Goal: Task Accomplishment & Management: Manage account settings

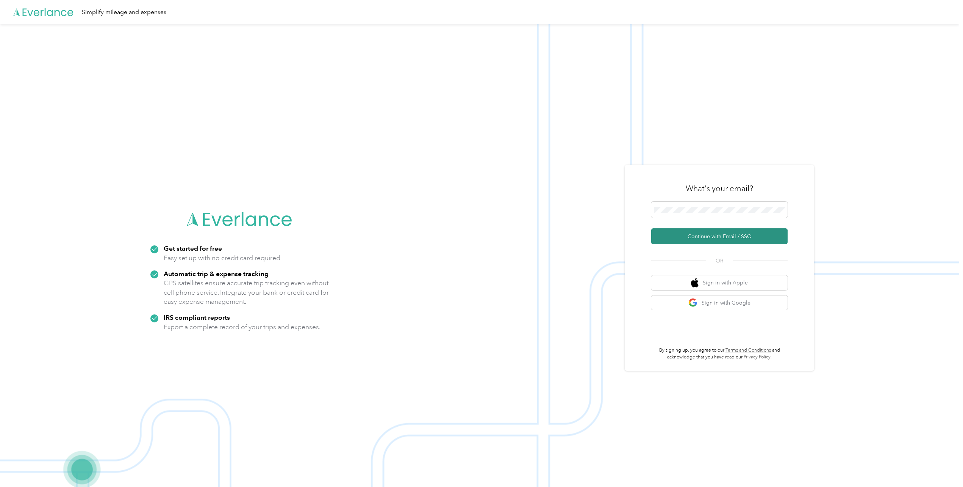
click at [713, 236] on button "Continue with Email / SSO" at bounding box center [719, 236] width 136 height 16
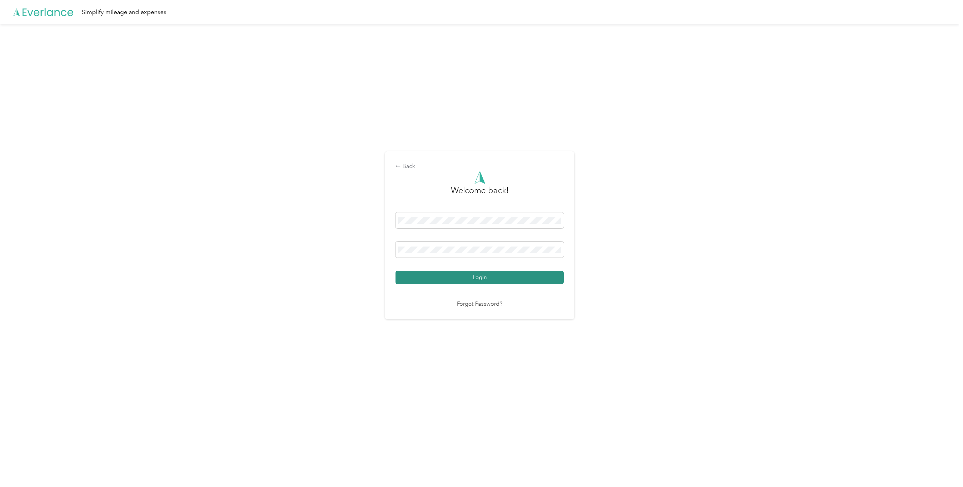
click at [490, 279] on button "Login" at bounding box center [480, 277] width 168 height 13
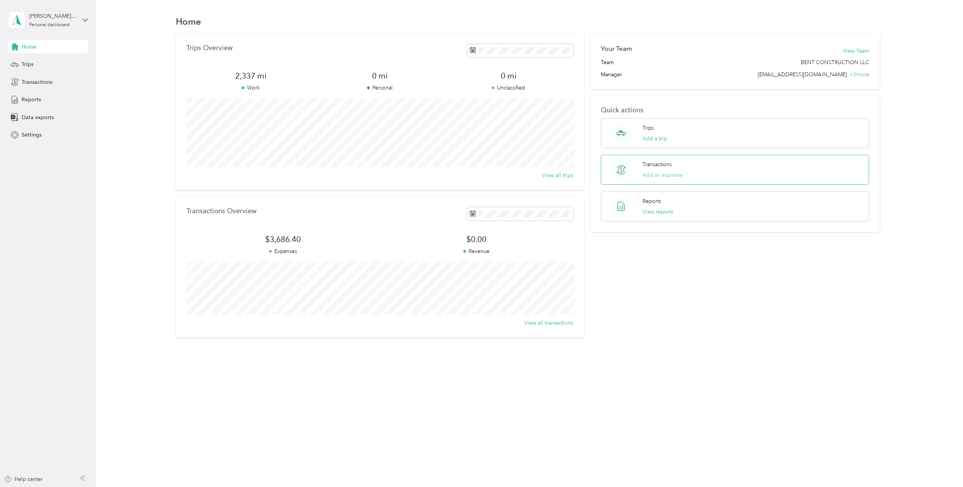
click at [666, 176] on button "Add an expense" at bounding box center [663, 175] width 40 height 8
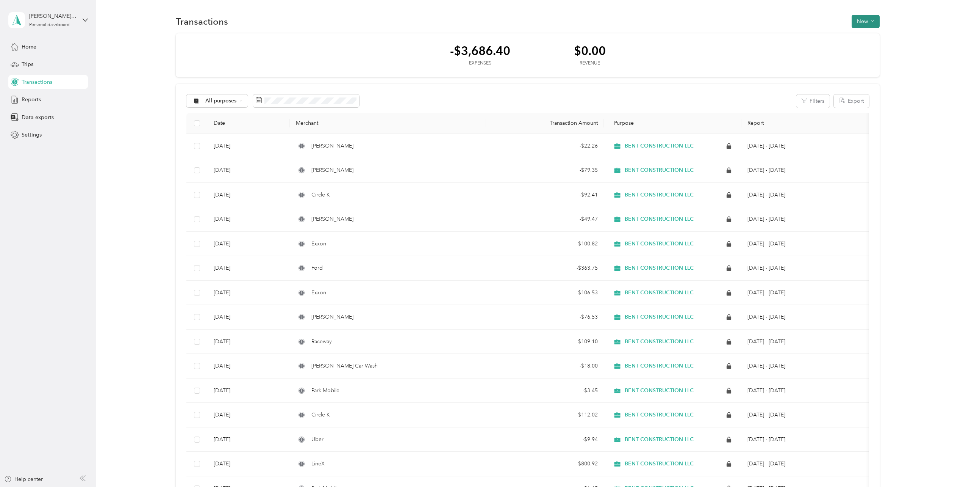
click at [859, 24] on button "New" at bounding box center [866, 21] width 28 height 13
click at [865, 38] on span "Expense" at bounding box center [862, 36] width 20 height 8
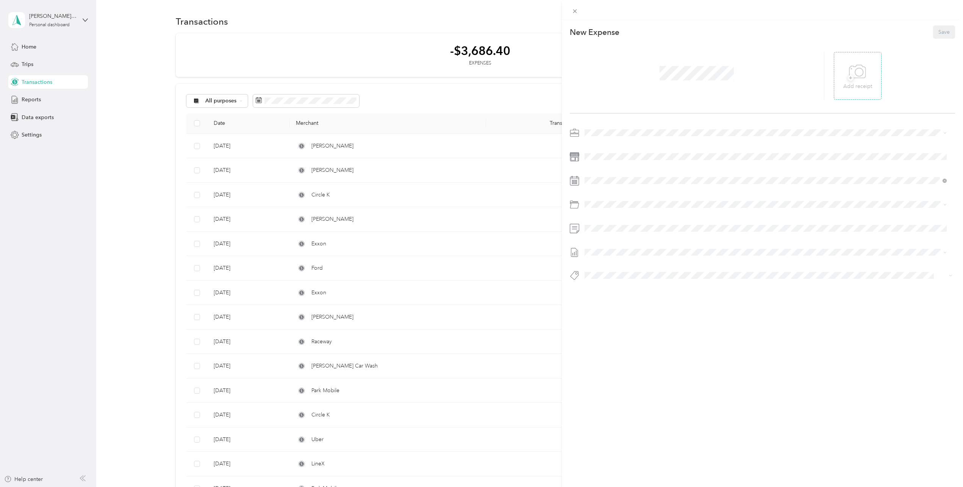
click at [857, 81] on icon at bounding box center [857, 71] width 17 height 21
click at [611, 117] on div "New Expense Save" at bounding box center [762, 166] width 401 height 292
drag, startPoint x: 620, startPoint y: 128, endPoint x: 612, endPoint y: 143, distance: 17.2
click at [611, 143] on span "BENT CONSTRUCTION LLC" at bounding box center [621, 146] width 68 height 6
click at [605, 160] on span at bounding box center [768, 156] width 373 height 12
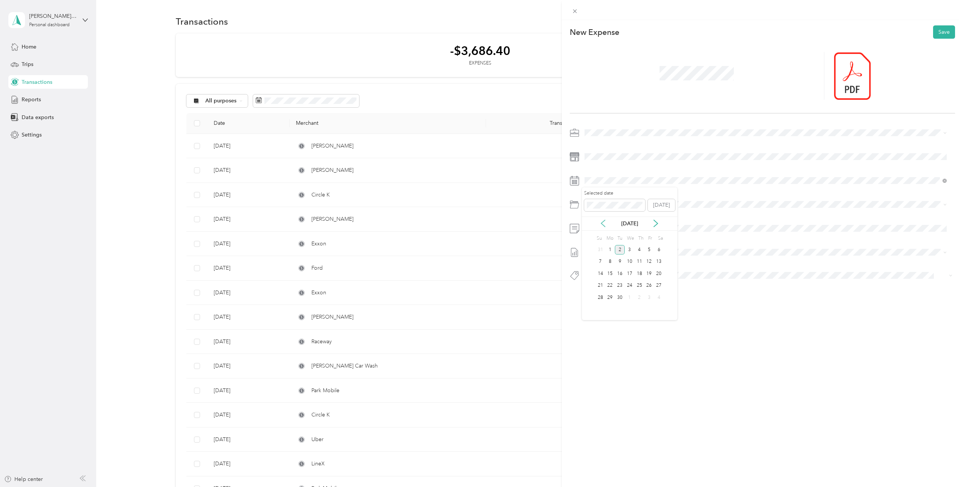
click at [604, 225] on icon at bounding box center [604, 223] width 8 height 8
click at [639, 296] on div "28" at bounding box center [640, 297] width 10 height 9
click at [606, 208] on span at bounding box center [768, 204] width 373 height 12
click at [615, 301] on div "Fuel 01-910" at bounding box center [775, 305] width 340 height 17
click at [608, 486] on div "This expense cannot be edited because it is either under review, approved, or p…" at bounding box center [480, 487] width 960 height 0
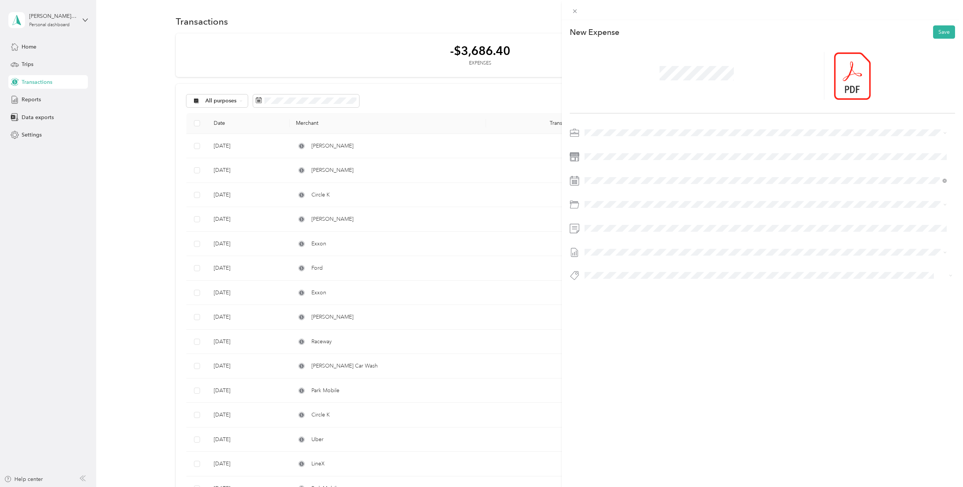
click at [601, 254] on span at bounding box center [768, 252] width 373 height 12
click at [599, 265] on span "None" at bounding box center [765, 263] width 357 height 7
click at [640, 331] on div "Bent Construction" at bounding box center [765, 332] width 357 height 9
click at [941, 35] on button "Save" at bounding box center [944, 31] width 22 height 13
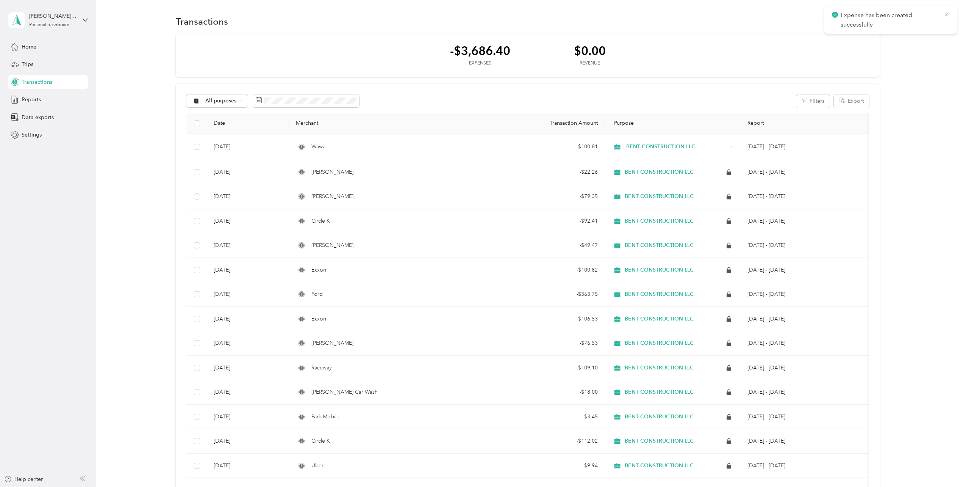
click at [948, 16] on icon at bounding box center [947, 14] width 6 height 7
click at [872, 25] on button "New" at bounding box center [866, 21] width 28 height 13
click at [866, 37] on span "Expense" at bounding box center [862, 36] width 20 height 8
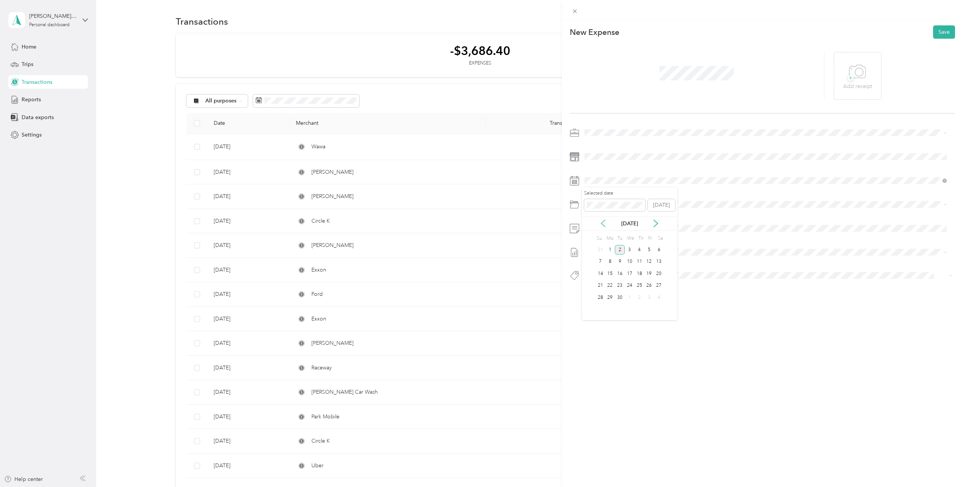
click at [602, 222] on icon at bounding box center [604, 223] width 8 height 8
click at [611, 294] on div "25" at bounding box center [611, 297] width 10 height 9
click at [594, 209] on span at bounding box center [768, 204] width 373 height 12
click at [630, 299] on div "Fuel 01-910" at bounding box center [775, 305] width 340 height 17
click at [615, 256] on span at bounding box center [768, 252] width 373 height 12
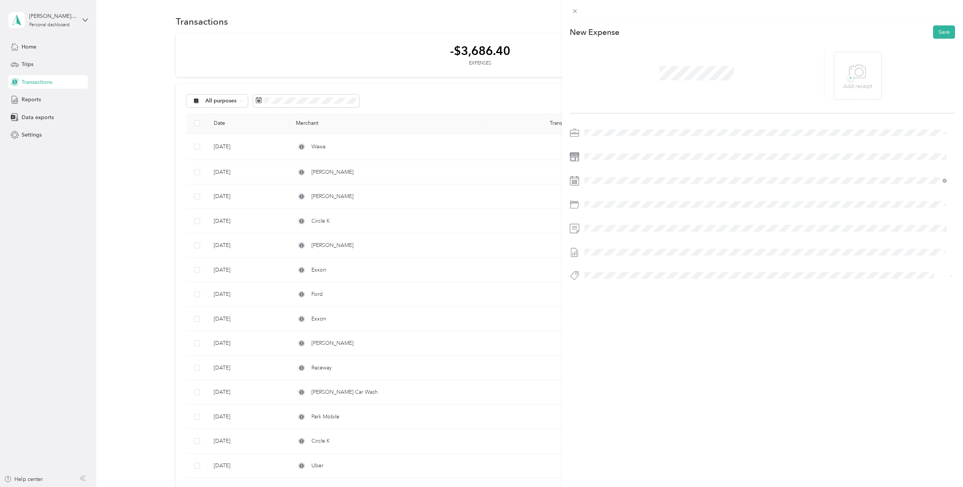
click at [625, 331] on span "Bent Construction" at bounding box center [612, 332] width 38 height 7
click at [858, 74] on icon at bounding box center [857, 71] width 17 height 21
click at [939, 31] on button "Save" at bounding box center [944, 31] width 22 height 13
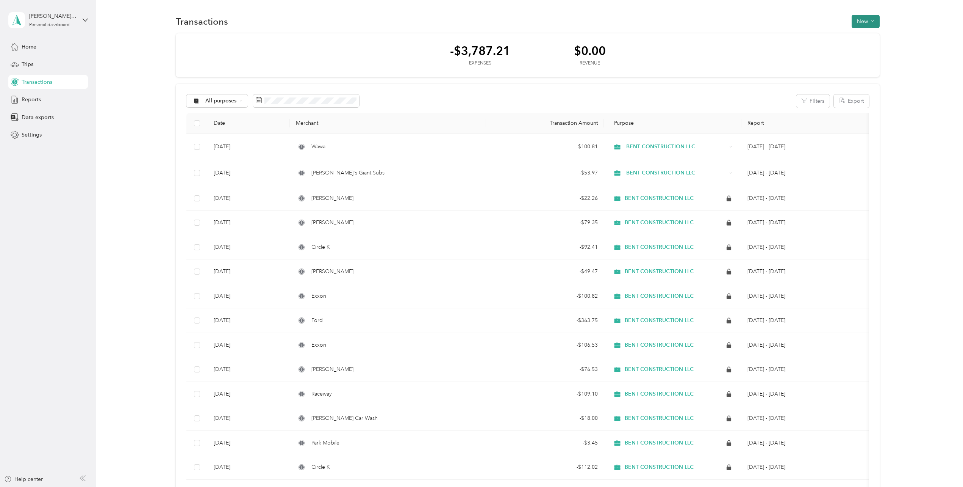
click at [864, 23] on button "New" at bounding box center [866, 21] width 28 height 13
click at [870, 35] on span "Expense" at bounding box center [862, 36] width 20 height 8
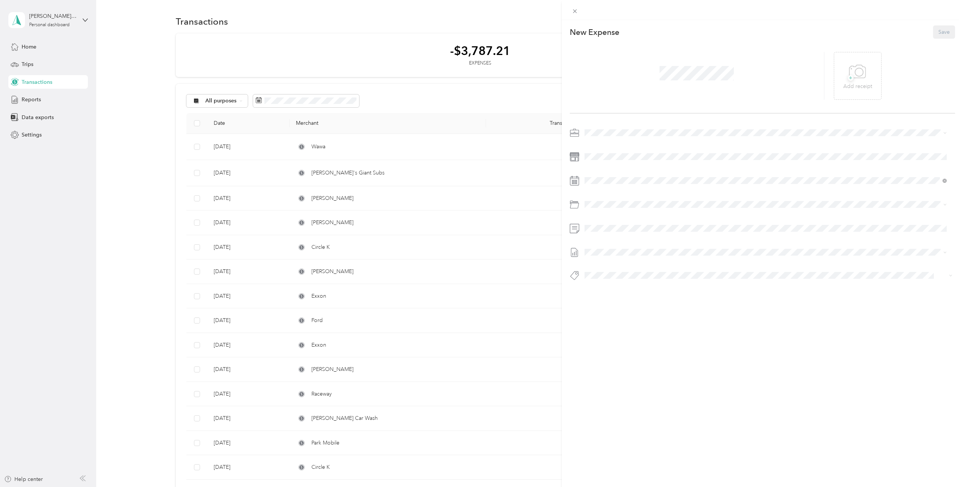
click at [645, 77] on div at bounding box center [697, 76] width 255 height 48
click at [857, 67] on icon at bounding box center [857, 71] width 17 height 21
click at [599, 279] on div at bounding box center [762, 278] width 385 height 16
click at [619, 329] on span "Bent Construction" at bounding box center [612, 332] width 38 height 7
click at [605, 222] on icon at bounding box center [604, 223] width 8 height 8
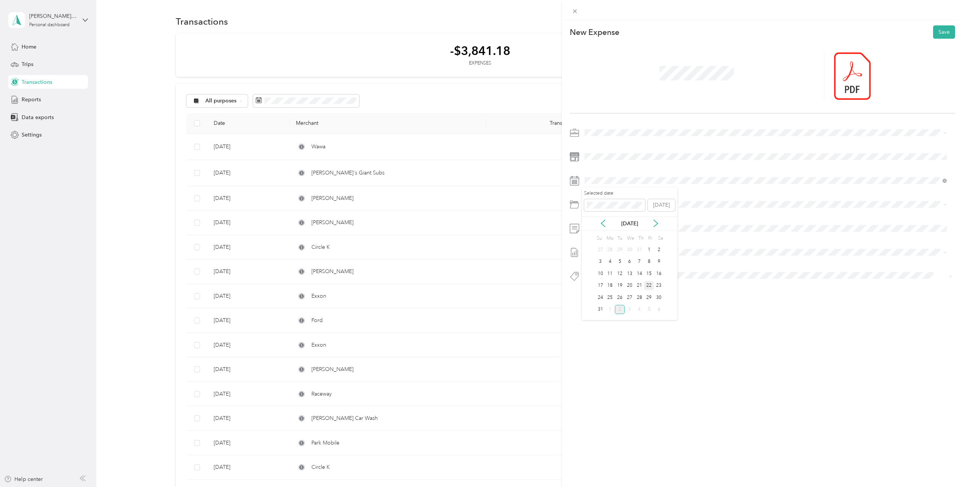
click at [647, 286] on div "22" at bounding box center [649, 285] width 10 height 9
click at [631, 275] on span "[DATE] - [DATE] Draft" at bounding box center [765, 277] width 357 height 7
click at [600, 212] on div at bounding box center [762, 206] width 385 height 17
click at [621, 302] on div "Fuel 01-910" at bounding box center [775, 305] width 340 height 17
drag, startPoint x: 658, startPoint y: 323, endPoint x: 667, endPoint y: 310, distance: 16.6
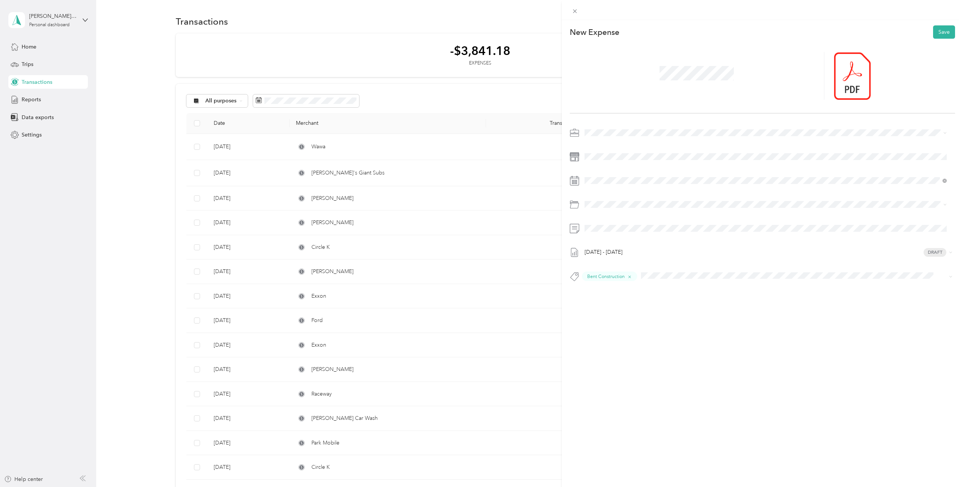
click at [658, 323] on div "This expense cannot be edited because it is either under review, approved, or p…" at bounding box center [762, 263] width 401 height 487
click at [941, 34] on button "Save" at bounding box center [944, 31] width 22 height 13
click at [634, 162] on span at bounding box center [768, 156] width 373 height 12
click at [938, 33] on button "Save" at bounding box center [944, 31] width 22 height 13
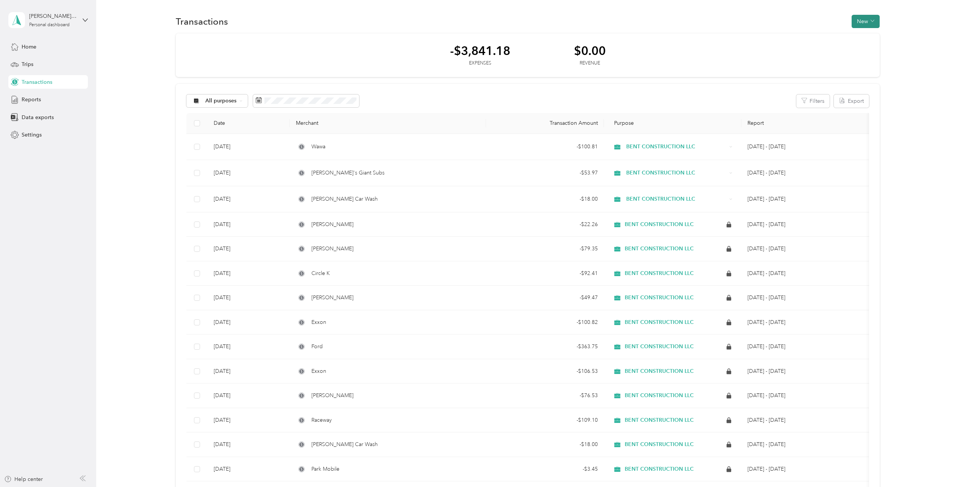
click at [865, 23] on button "New" at bounding box center [866, 21] width 28 height 13
click at [861, 38] on span "Expense" at bounding box center [862, 36] width 20 height 8
click at [868, 20] on button "New" at bounding box center [866, 21] width 28 height 13
click at [861, 36] on span "Expense" at bounding box center [862, 36] width 20 height 8
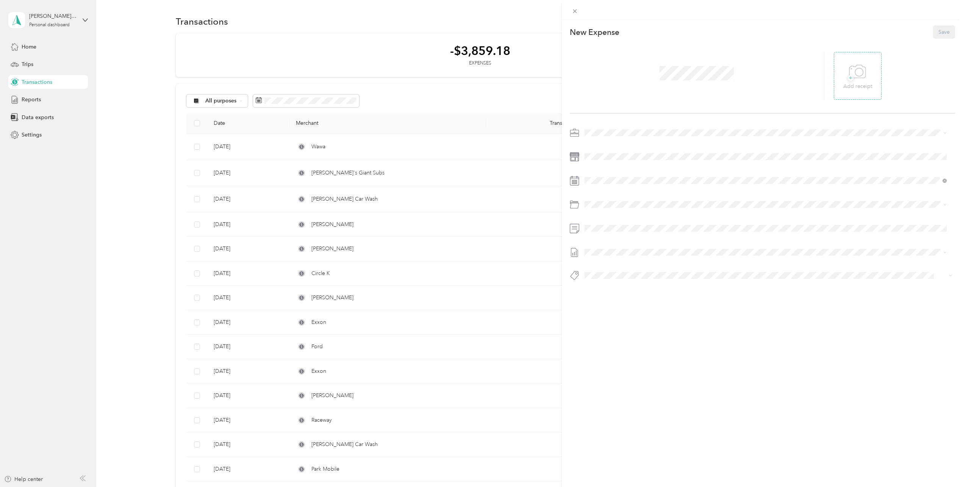
click at [860, 78] on icon at bounding box center [858, 71] width 16 height 13
click at [642, 78] on div at bounding box center [697, 76] width 255 height 48
click at [600, 160] on span at bounding box center [768, 156] width 373 height 12
click at [610, 161] on span at bounding box center [768, 156] width 373 height 12
click at [630, 302] on div "Fuel 01-910" at bounding box center [775, 305] width 340 height 17
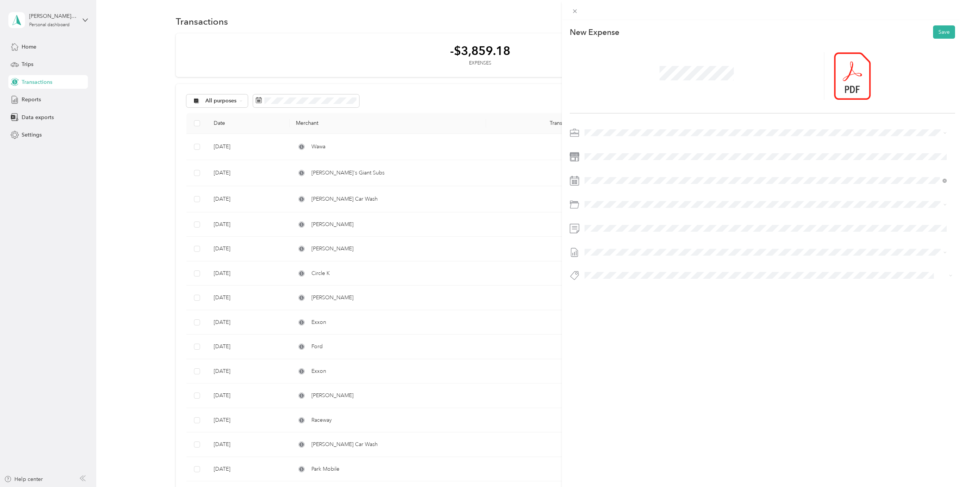
click at [612, 149] on div at bounding box center [762, 206] width 385 height 159
click at [603, 486] on div "This expense cannot be edited because it is either under review, approved, or p…" at bounding box center [480, 487] width 960 height 0
click at [615, 333] on span "Bent Construction" at bounding box center [612, 332] width 38 height 7
drag, startPoint x: 618, startPoint y: 237, endPoint x: 616, endPoint y: 232, distance: 5.1
click at [618, 237] on div "Bent Construction" at bounding box center [762, 207] width 385 height 161
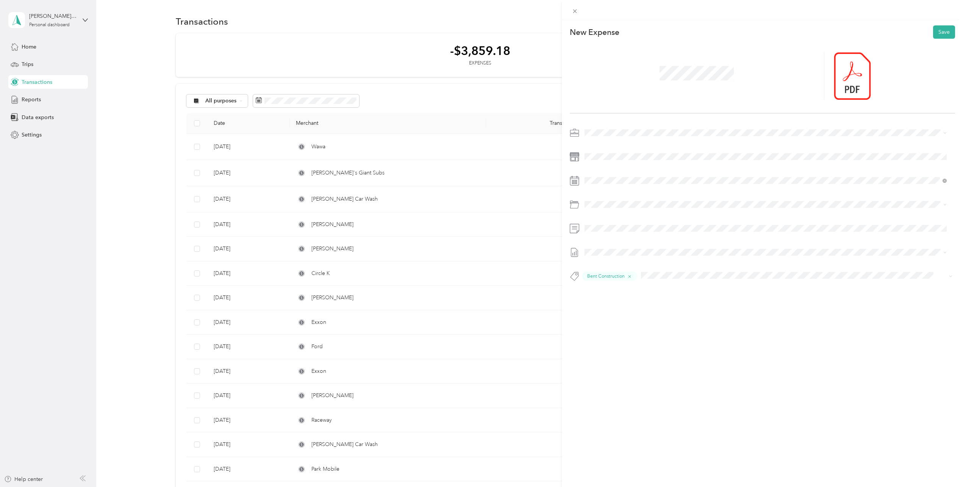
drag, startPoint x: 940, startPoint y: 32, endPoint x: 874, endPoint y: 188, distance: 169.0
click at [898, 192] on div "New Expense Save Bent Construction" at bounding box center [762, 167] width 401 height 294
click at [693, 223] on span at bounding box center [768, 228] width 373 height 12
click at [942, 34] on button "Save" at bounding box center [944, 31] width 22 height 13
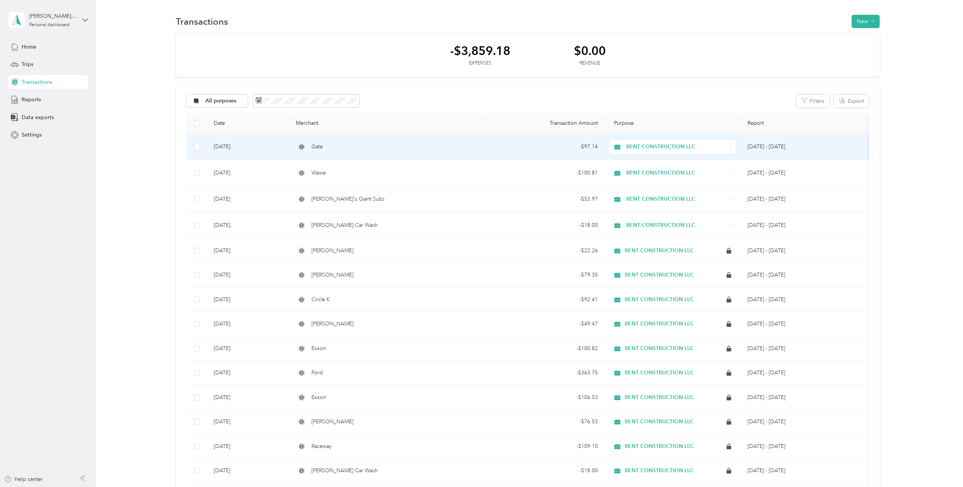
click at [198, 149] on td at bounding box center [196, 147] width 21 height 26
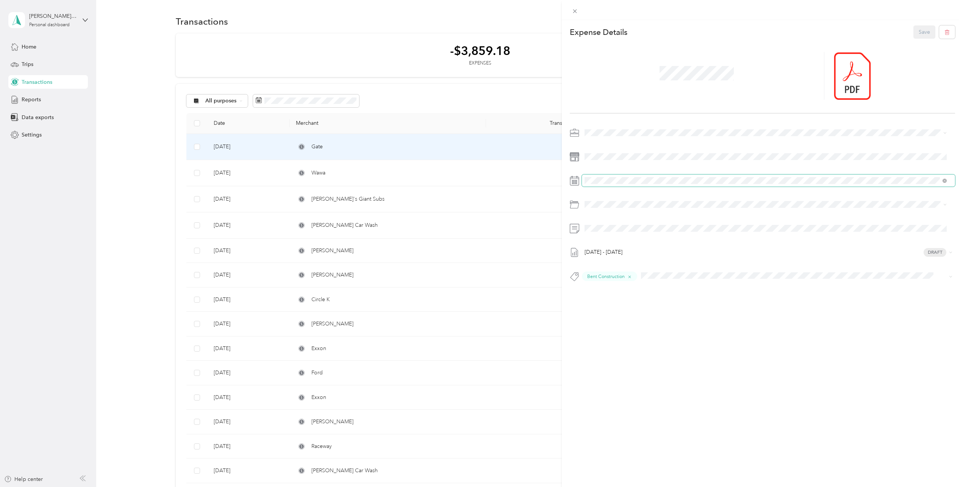
click at [599, 176] on span at bounding box center [768, 180] width 373 height 12
click at [566, 186] on div "Expense Details Save [DATE] - [DATE] Draft Bent Construction" at bounding box center [762, 167] width 401 height 294
click at [577, 181] on icon at bounding box center [574, 180] width 9 height 9
click at [602, 224] on icon at bounding box center [603, 223] width 4 height 7
click at [628, 286] on div "20" at bounding box center [630, 285] width 10 height 9
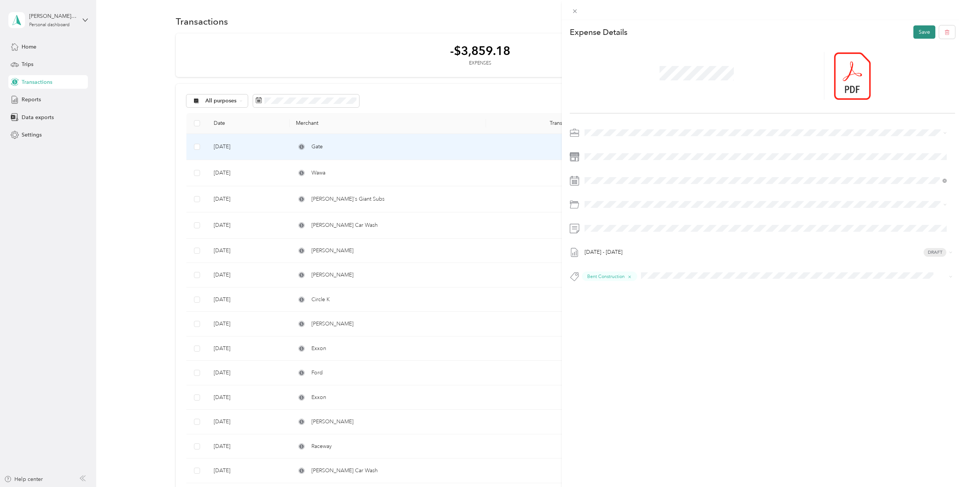
click at [916, 34] on button "Save" at bounding box center [925, 31] width 22 height 13
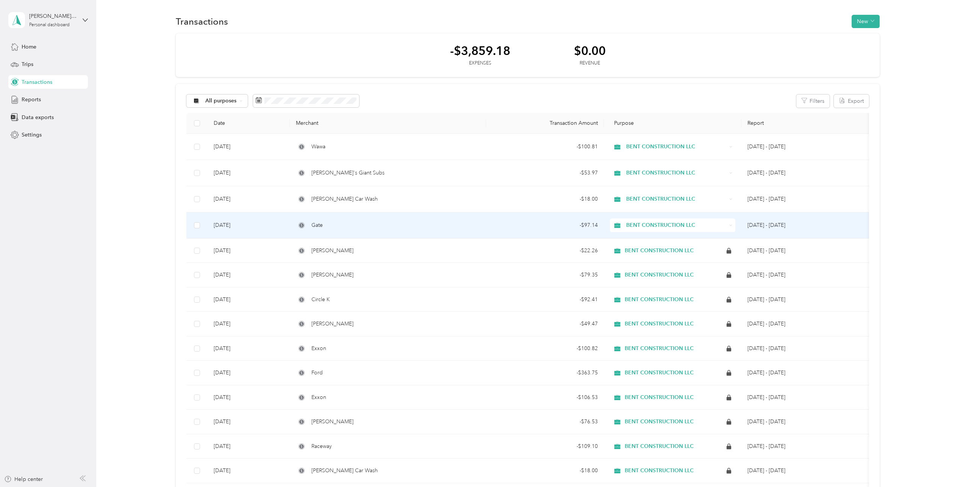
click at [826, 216] on td "[DATE] - [DATE]" at bounding box center [807, 225] width 131 height 26
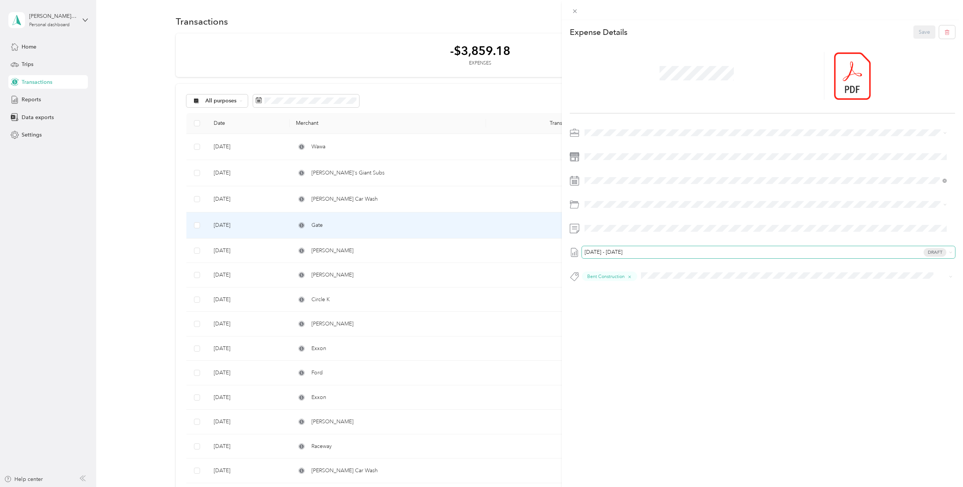
click at [664, 255] on span "[DATE] - [DATE] Draft" at bounding box center [766, 252] width 359 height 7
click at [658, 288] on span "[DATE] - [DATE] Draft" at bounding box center [765, 289] width 357 height 7
click at [914, 38] on button "Save" at bounding box center [925, 31] width 22 height 13
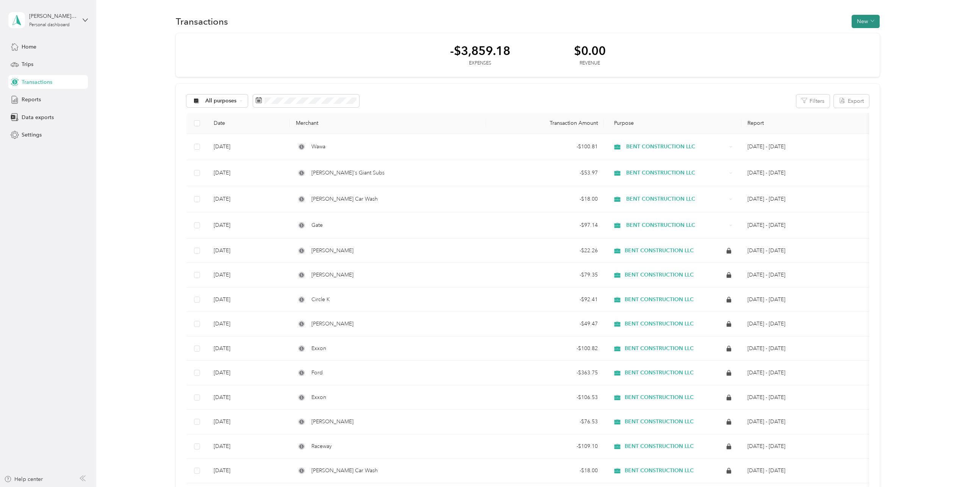
click at [852, 25] on button "New" at bounding box center [866, 21] width 28 height 13
click at [858, 37] on span "Expense" at bounding box center [862, 36] width 20 height 8
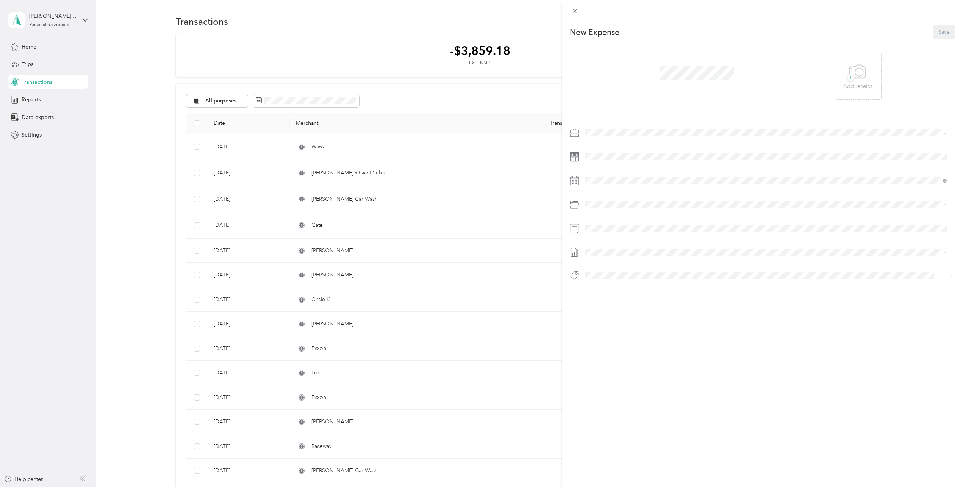
click at [626, 303] on div "Fuel 01-910" at bounding box center [775, 305] width 340 height 17
click at [577, 14] on icon at bounding box center [575, 11] width 6 height 6
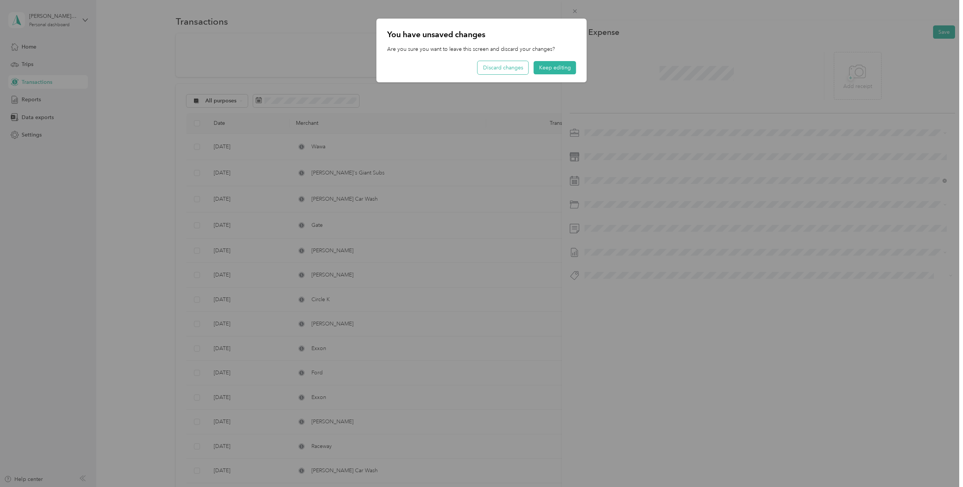
click at [507, 71] on button "Discard changes" at bounding box center [503, 67] width 51 height 13
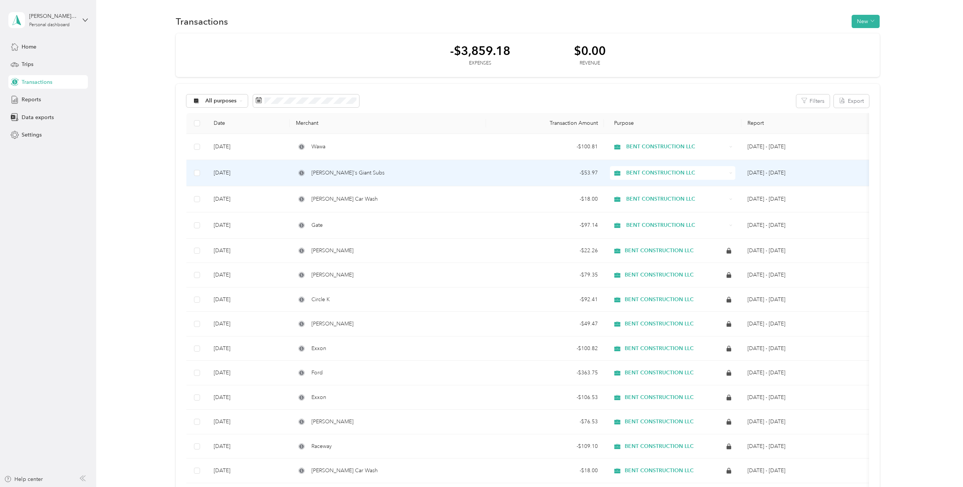
click at [476, 179] on td "[PERSON_NAME]'s Giant Subs" at bounding box center [388, 173] width 196 height 26
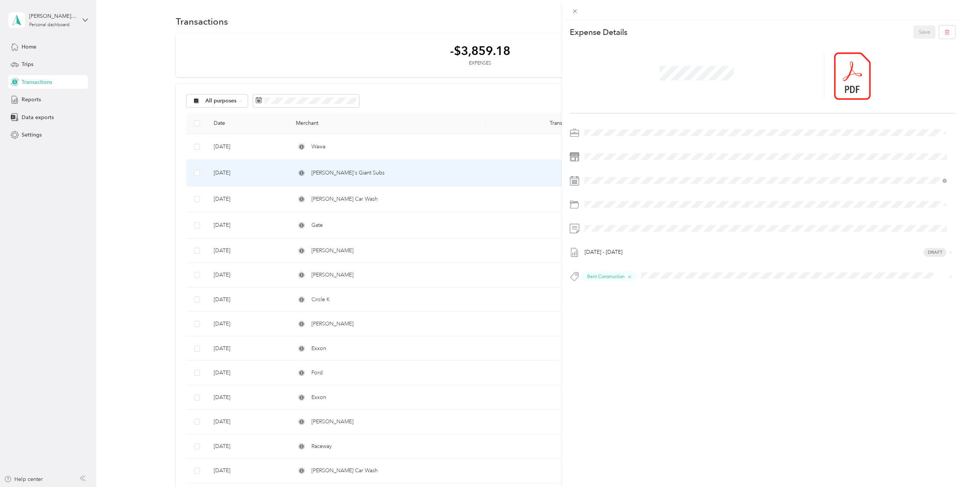
click at [641, 240] on p "n/a" at bounding box center [775, 242] width 340 height 8
click at [914, 31] on button "Save" at bounding box center [925, 31] width 22 height 13
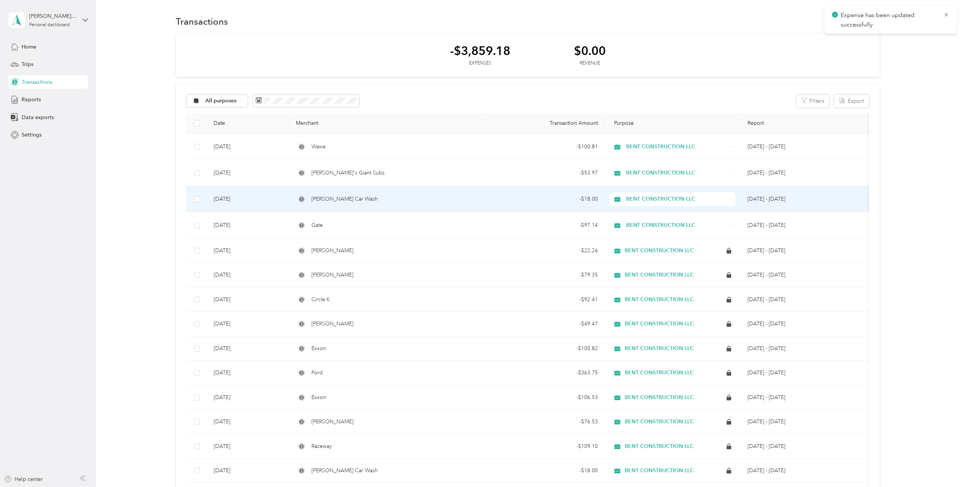
click at [360, 199] on div "[PERSON_NAME] Car Wash" at bounding box center [388, 199] width 184 height 8
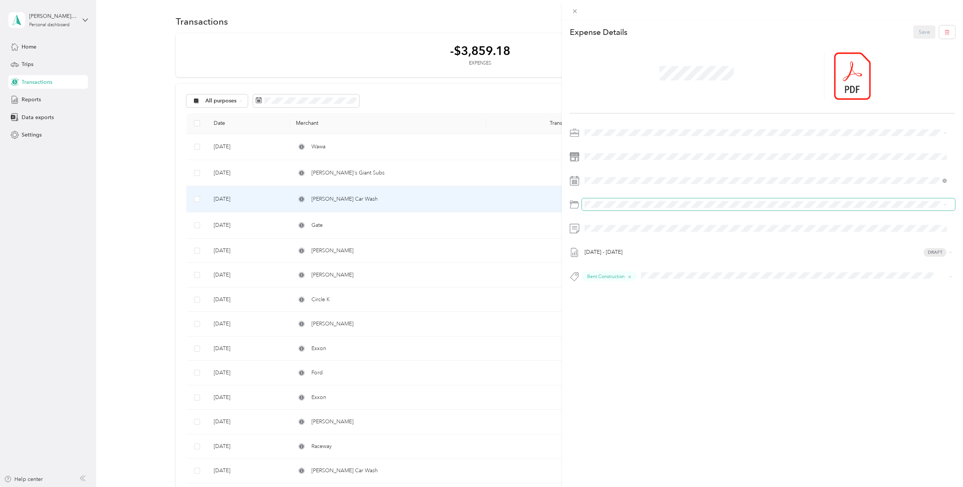
click at [596, 199] on span at bounding box center [768, 204] width 373 height 12
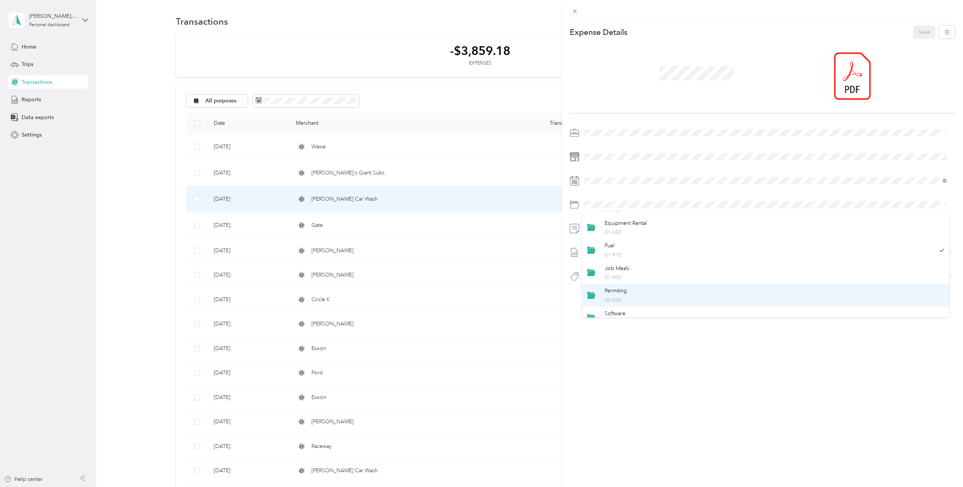
scroll to position [38, 0]
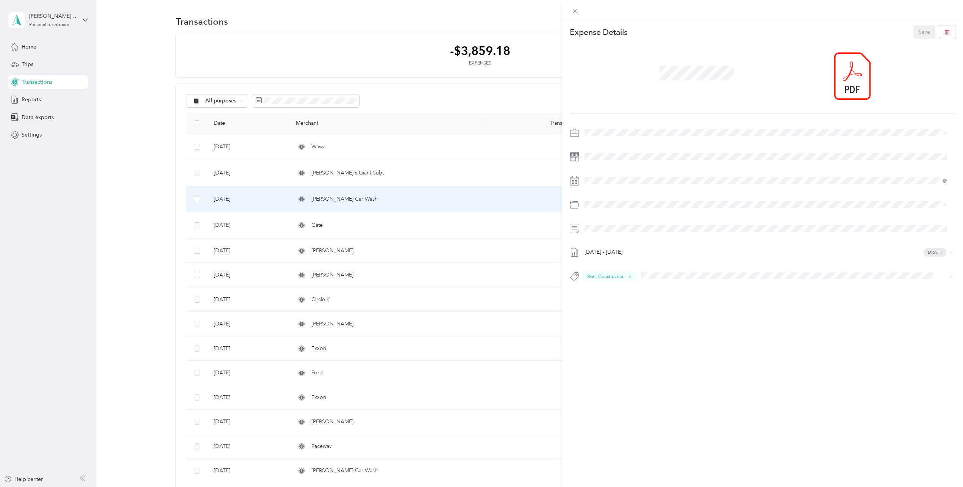
click at [614, 267] on div "Fuel 01-910" at bounding box center [770, 267] width 330 height 17
click at [419, 164] on div "This expense cannot be edited because it is either under review, approved, or p…" at bounding box center [481, 243] width 963 height 487
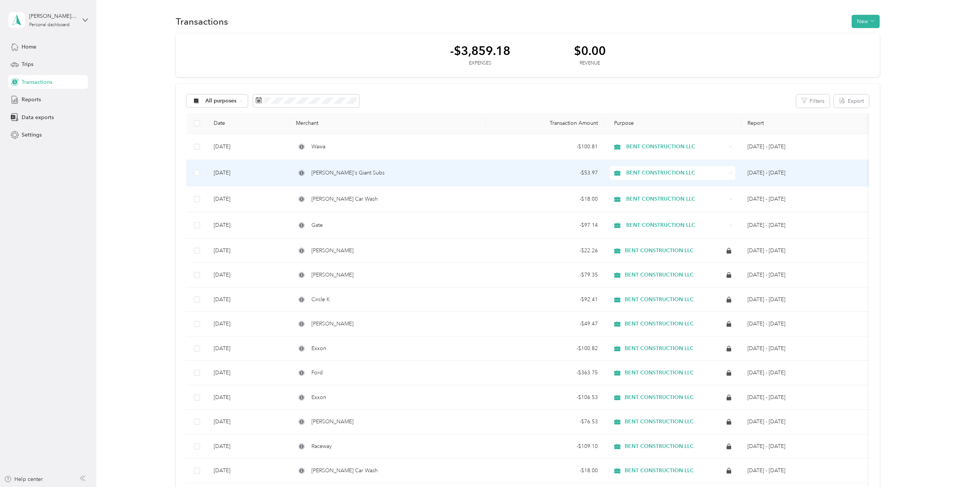
click at [445, 175] on div "[PERSON_NAME]'s Giant Subs" at bounding box center [388, 173] width 184 height 8
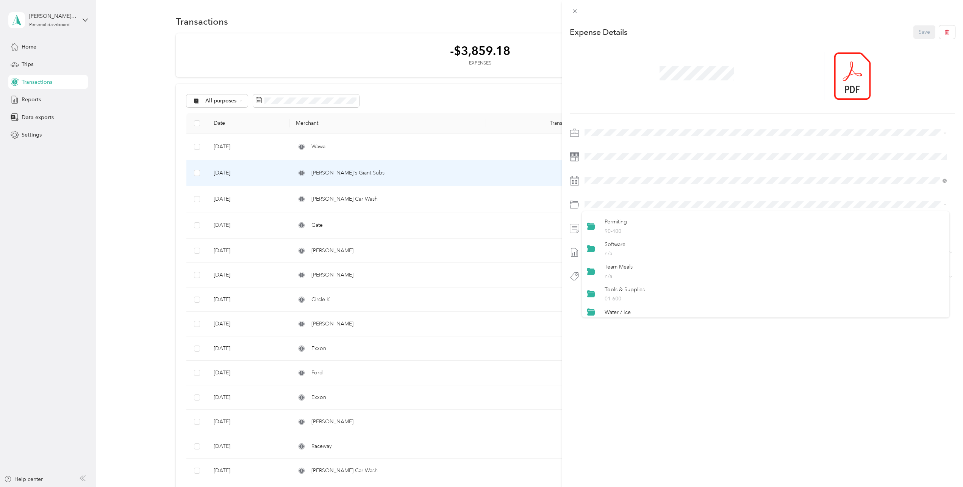
scroll to position [126, 0]
click at [658, 263] on div "Team Meals n/a" at bounding box center [775, 268] width 340 height 17
click at [918, 37] on button "Save" at bounding box center [925, 31] width 22 height 13
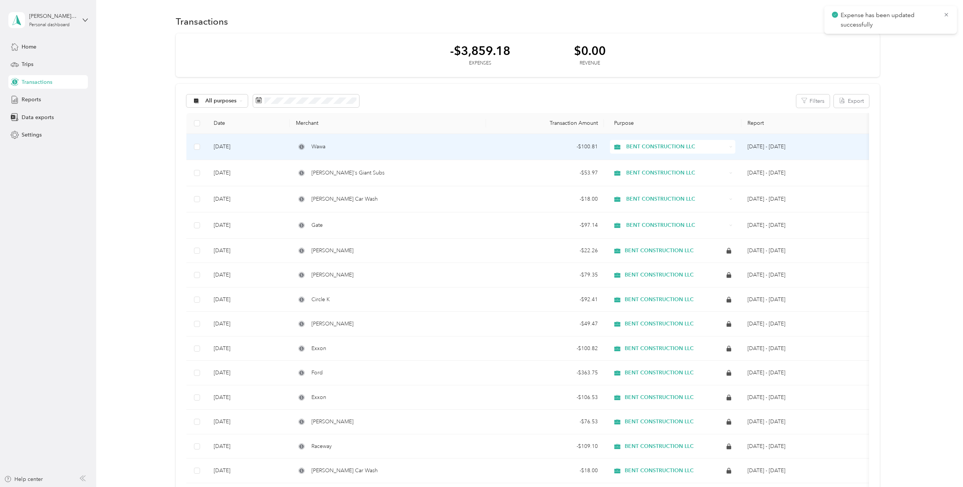
click at [493, 155] on td "- $100.81" at bounding box center [545, 147] width 118 height 26
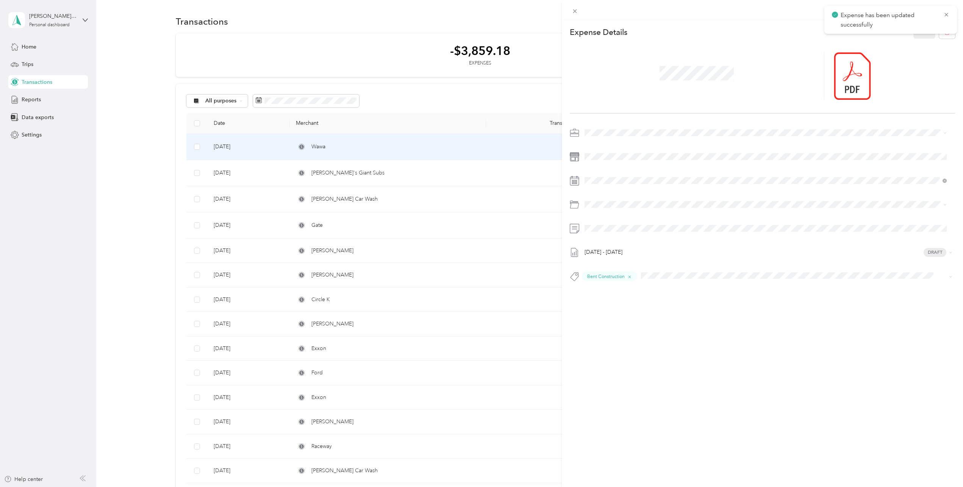
click at [479, 178] on div "This expense cannot be edited because it is either under review, approved, or p…" at bounding box center [481, 243] width 963 height 487
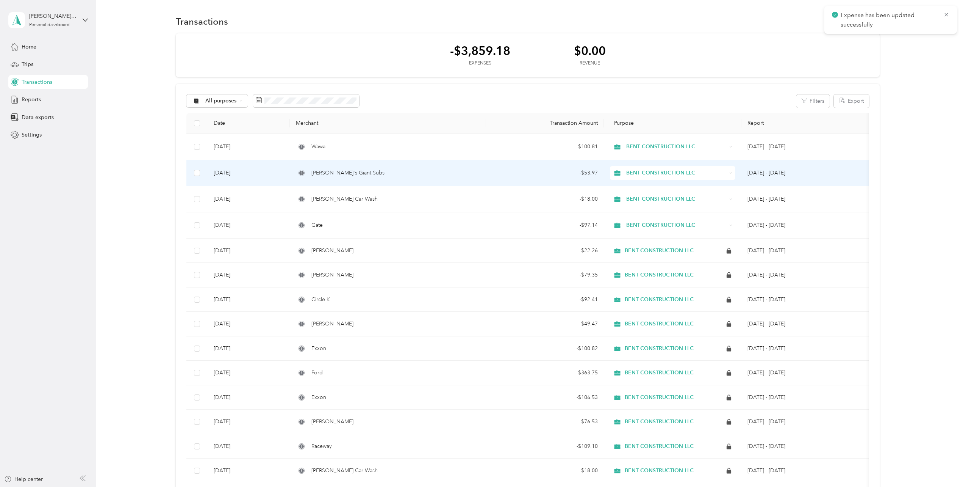
click at [479, 177] on td "[PERSON_NAME]'s Giant Subs" at bounding box center [388, 173] width 196 height 26
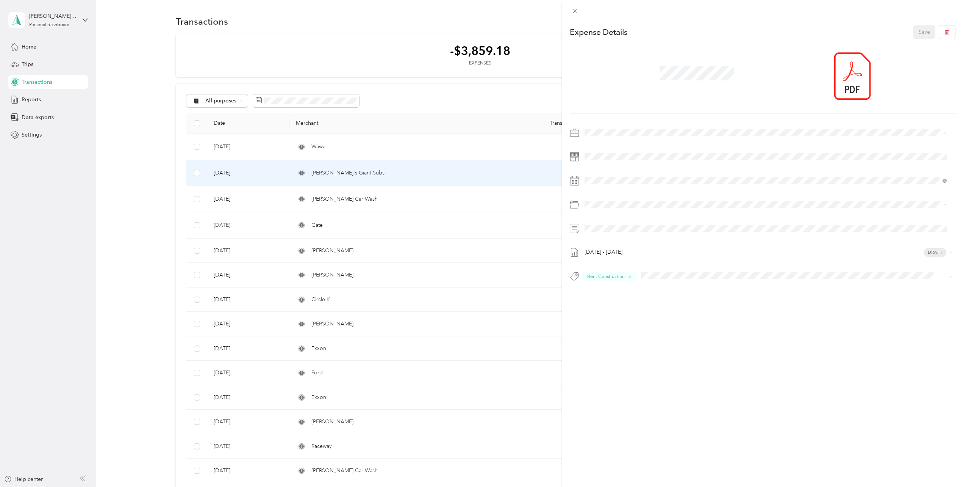
click at [482, 203] on div "This expense cannot be edited because it is either under review, approved, or p…" at bounding box center [481, 243] width 963 height 487
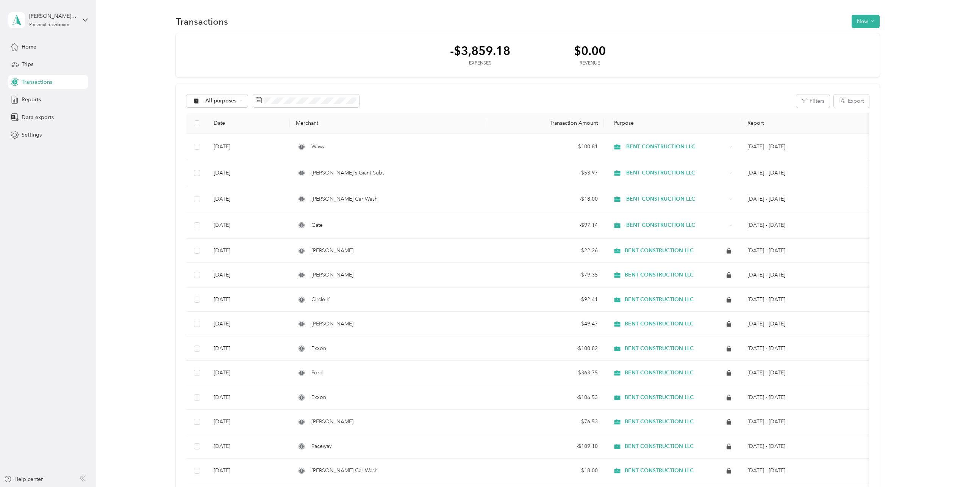
click at [482, 203] on td "[PERSON_NAME] Car Wash" at bounding box center [388, 199] width 196 height 26
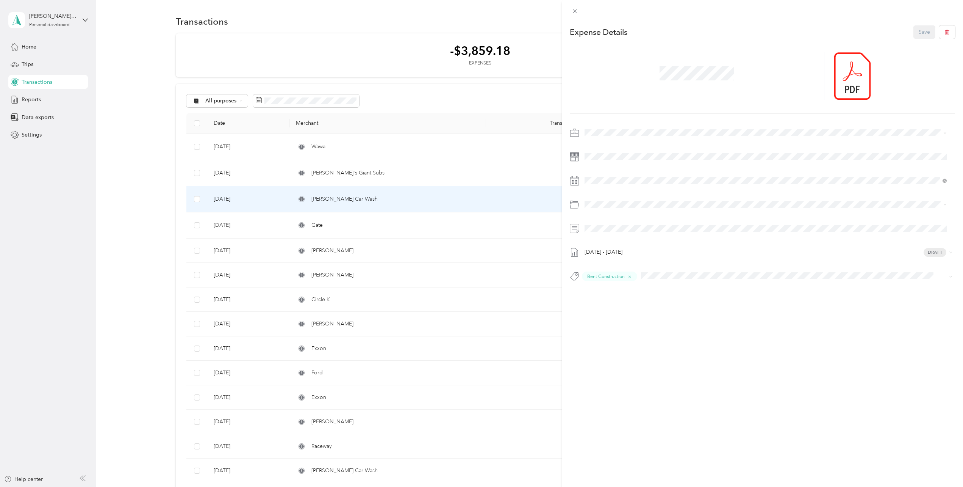
click at [483, 224] on div "This expense cannot be edited because it is either under review, approved, or p…" at bounding box center [481, 243] width 963 height 487
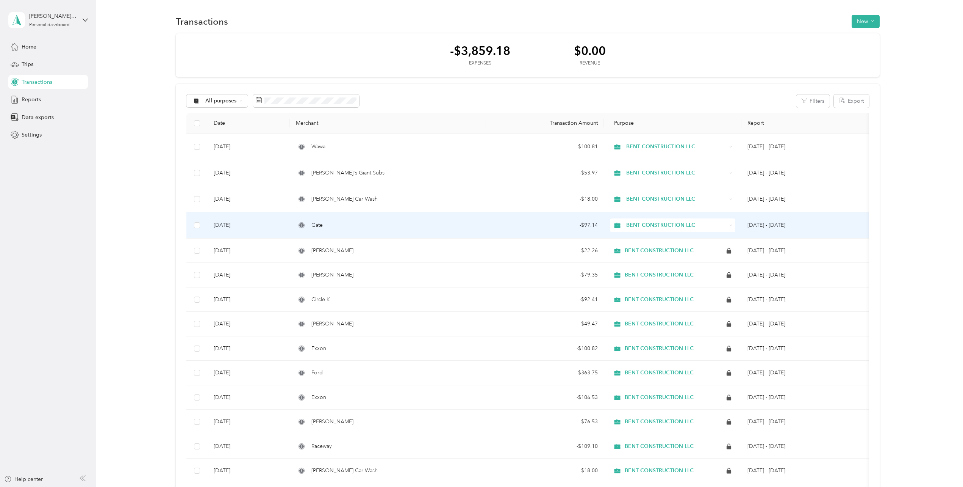
click at [483, 224] on td "Gate" at bounding box center [388, 225] width 196 height 26
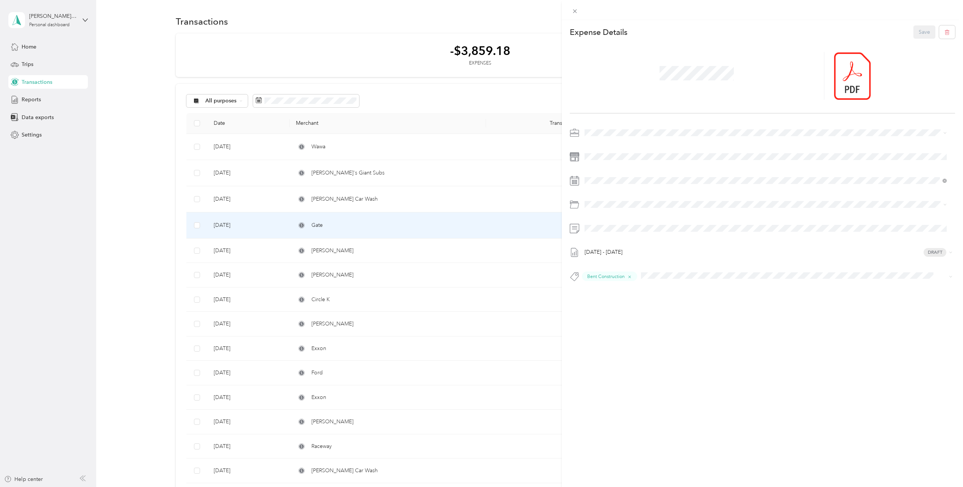
click at [474, 254] on div "This expense cannot be edited because it is either under review, approved, or p…" at bounding box center [481, 243] width 963 height 487
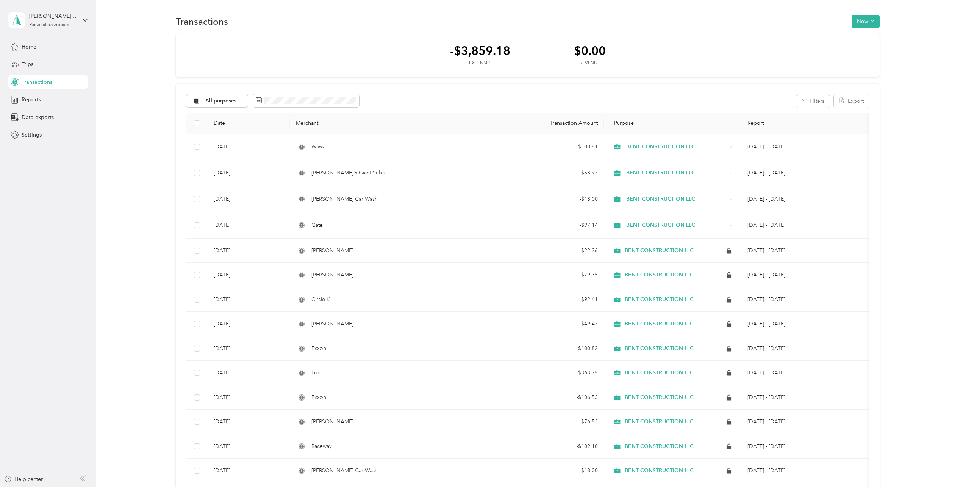
click at [475, 252] on div "[PERSON_NAME]" at bounding box center [388, 250] width 184 height 8
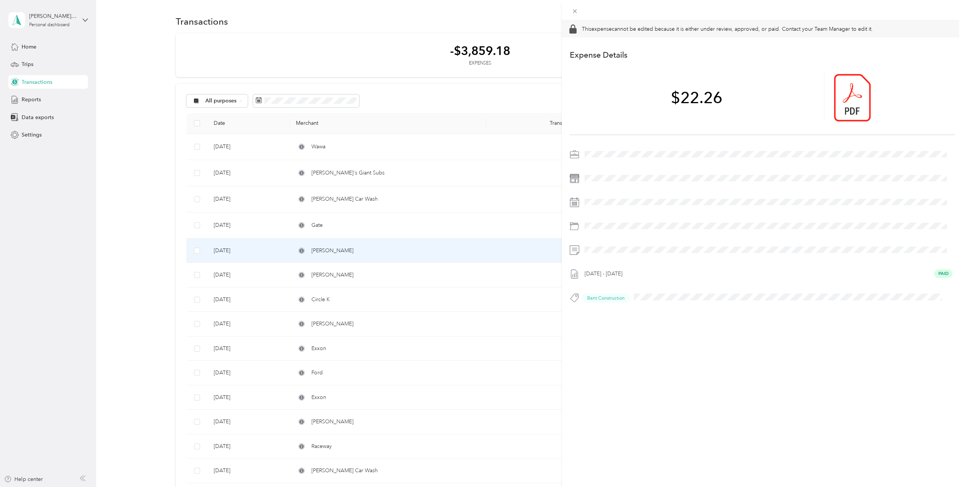
click at [475, 225] on div "This expense cannot be edited because it is either under review, approved, or p…" at bounding box center [481, 243] width 963 height 487
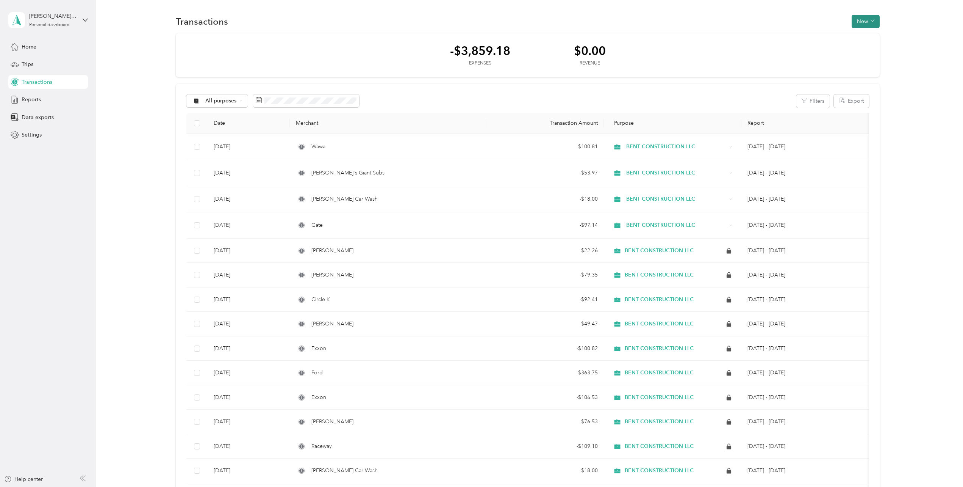
click at [862, 18] on button "New" at bounding box center [866, 21] width 28 height 13
click at [858, 31] on li "Expense" at bounding box center [858, 35] width 39 height 13
click at [864, 39] on span "Expense" at bounding box center [862, 36] width 20 height 8
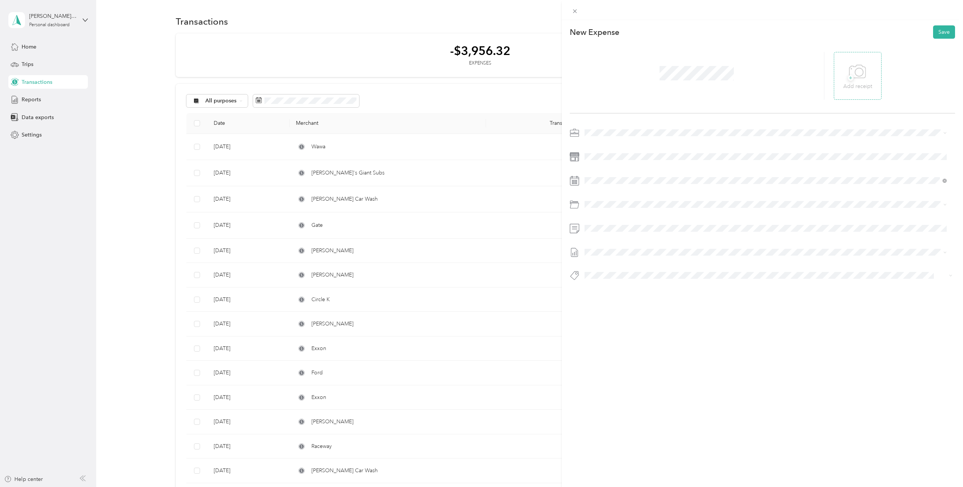
click at [850, 63] on icon at bounding box center [857, 71] width 17 height 21
click at [627, 232] on span "Business Meals" at bounding box center [623, 229] width 36 height 6
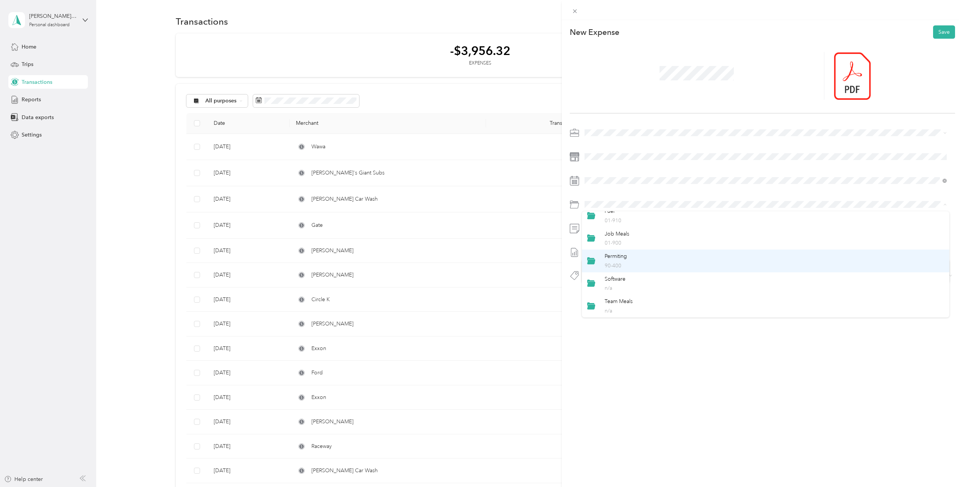
scroll to position [114, 0]
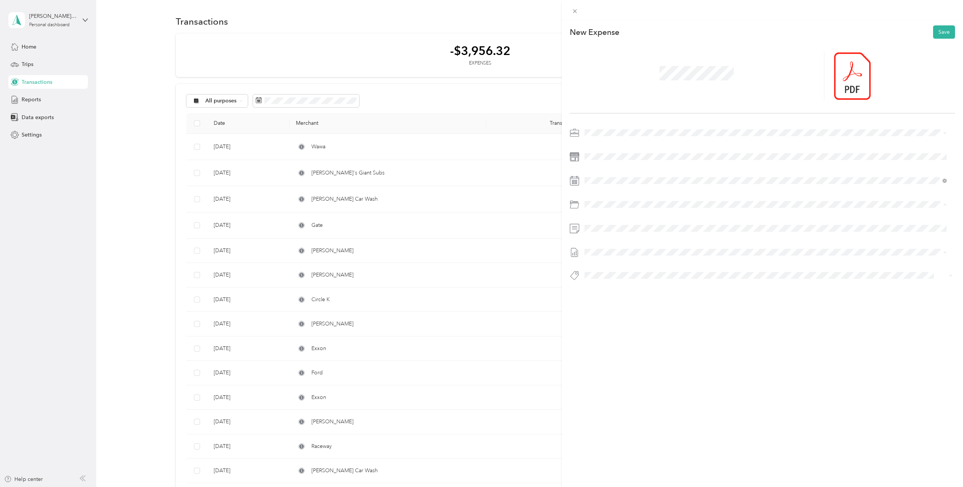
click at [641, 275] on div "Team Meals n/a" at bounding box center [775, 282] width 340 height 17
click at [617, 238] on div at bounding box center [762, 206] width 385 height 159
click at [631, 245] on div at bounding box center [762, 206] width 385 height 159
click at [603, 222] on icon at bounding box center [603, 223] width 4 height 7
click at [631, 286] on div "20" at bounding box center [630, 285] width 10 height 9
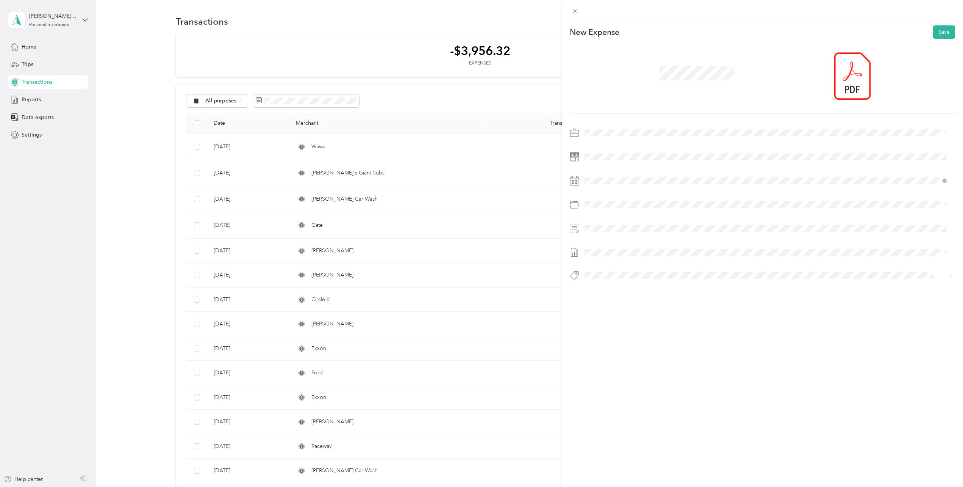
click at [609, 282] on div at bounding box center [762, 278] width 385 height 16
click at [631, 334] on li "Bent Construction" at bounding box center [766, 332] width 368 height 15
click at [937, 35] on button "Save" at bounding box center [944, 31] width 22 height 13
click at [700, 78] on span at bounding box center [697, 69] width 80 height 20
click at [610, 70] on div "Specify the amount" at bounding box center [697, 76] width 255 height 48
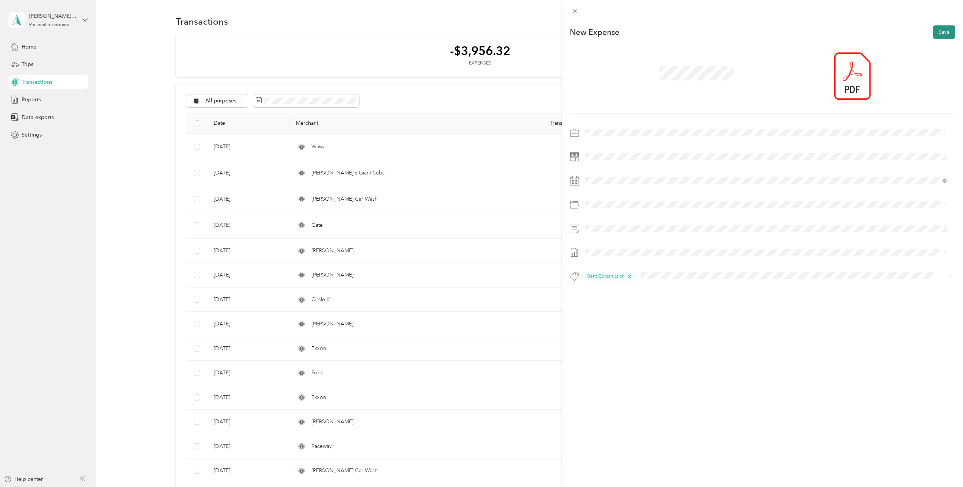
click at [937, 28] on button "Save" at bounding box center [944, 31] width 22 height 13
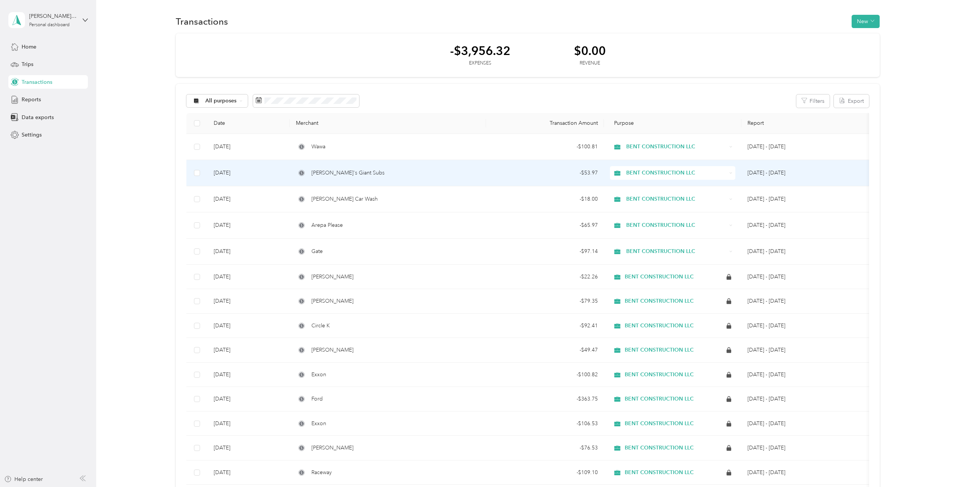
click at [464, 171] on div "[PERSON_NAME]'s Giant Subs" at bounding box center [388, 173] width 184 height 8
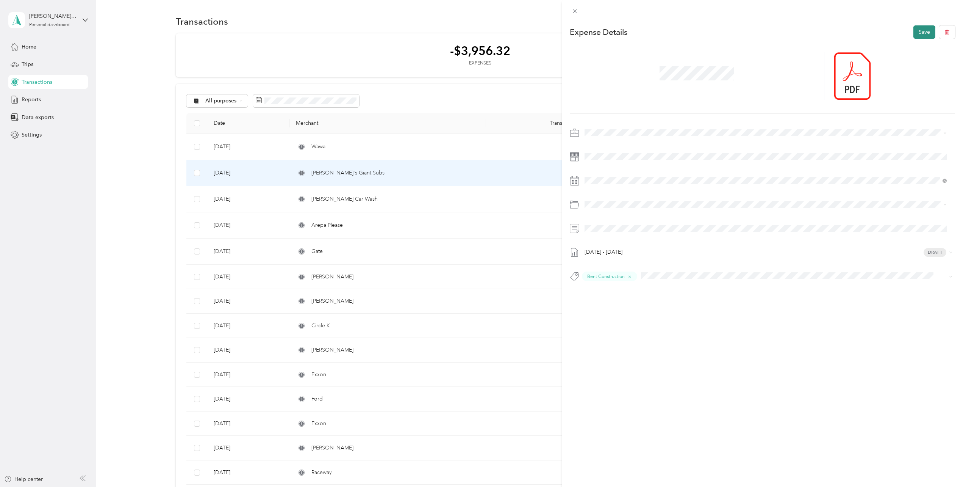
click at [915, 28] on button "Save" at bounding box center [925, 31] width 22 height 13
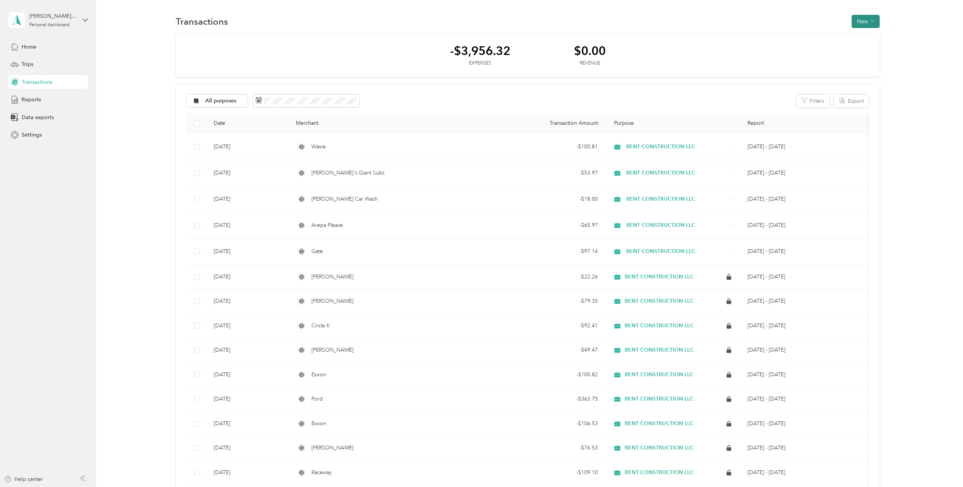
click at [861, 19] on button "New" at bounding box center [866, 21] width 28 height 13
click at [861, 36] on span "Expense" at bounding box center [862, 36] width 20 height 8
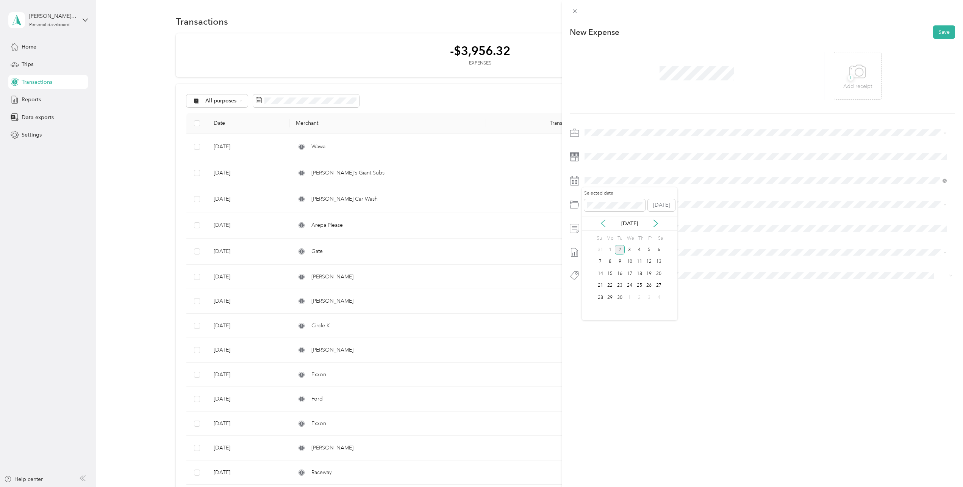
click at [602, 222] on icon at bounding box center [604, 223] width 8 height 8
click at [611, 275] on div "11" at bounding box center [611, 273] width 10 height 9
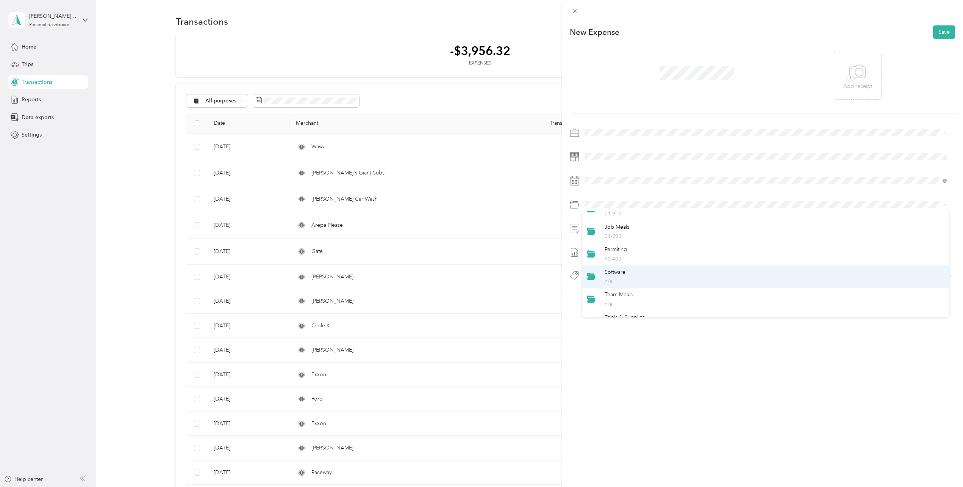
scroll to position [114, 0]
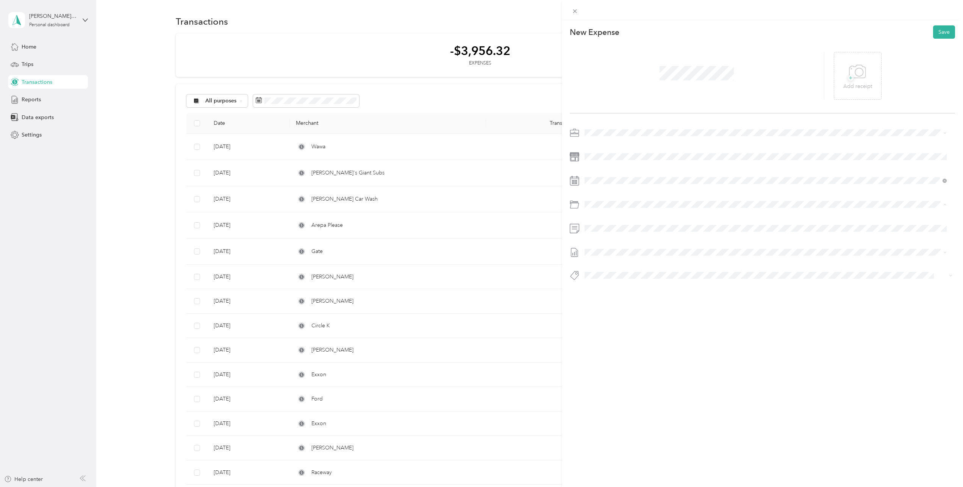
click at [636, 278] on div "Team Meals n/a" at bounding box center [775, 282] width 340 height 17
click at [626, 275] on span "[DATE] - [DATE] Draft" at bounding box center [765, 277] width 357 height 7
click at [621, 333] on span "Bent Construction" at bounding box center [612, 332] width 38 height 7
click at [639, 73] on div at bounding box center [697, 76] width 255 height 48
click at [866, 83] on p "Add receipt" at bounding box center [858, 86] width 29 height 8
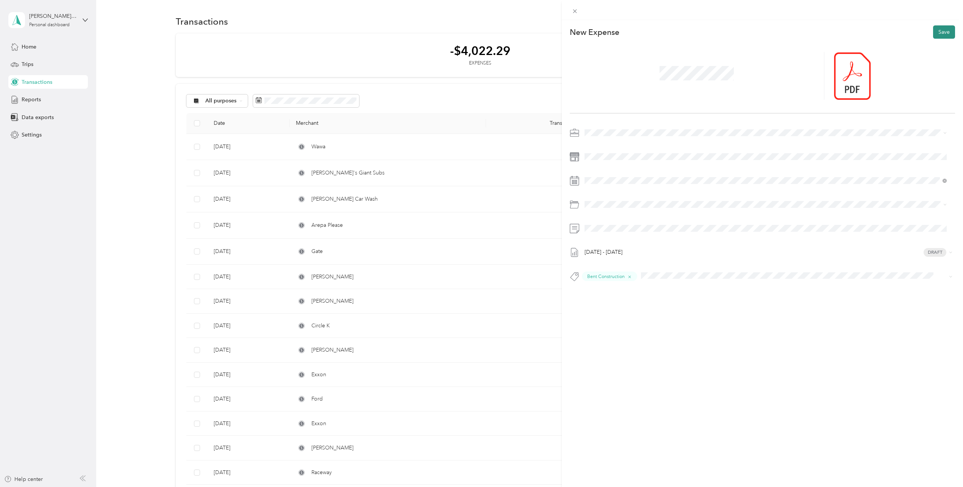
click at [945, 33] on button "Save" at bounding box center [944, 31] width 22 height 13
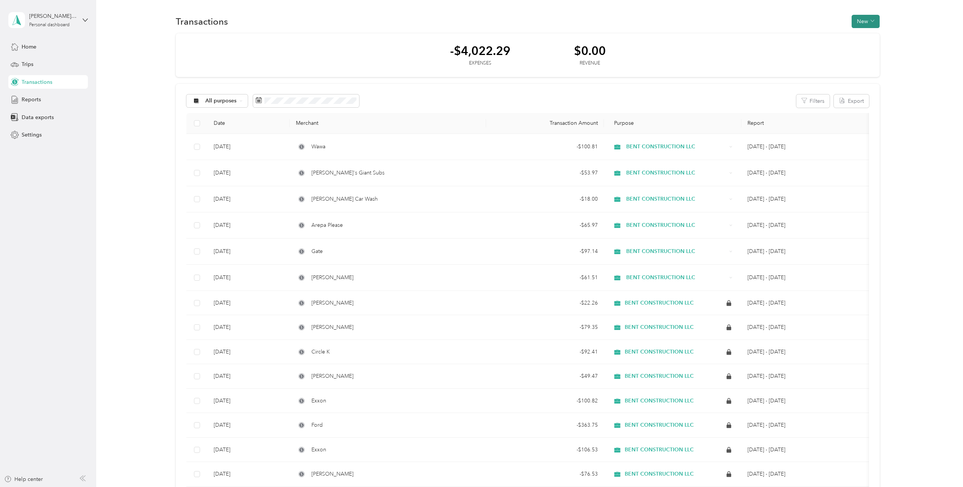
click at [856, 19] on button "New" at bounding box center [866, 21] width 28 height 13
click at [868, 36] on span "Expense" at bounding box center [862, 36] width 20 height 8
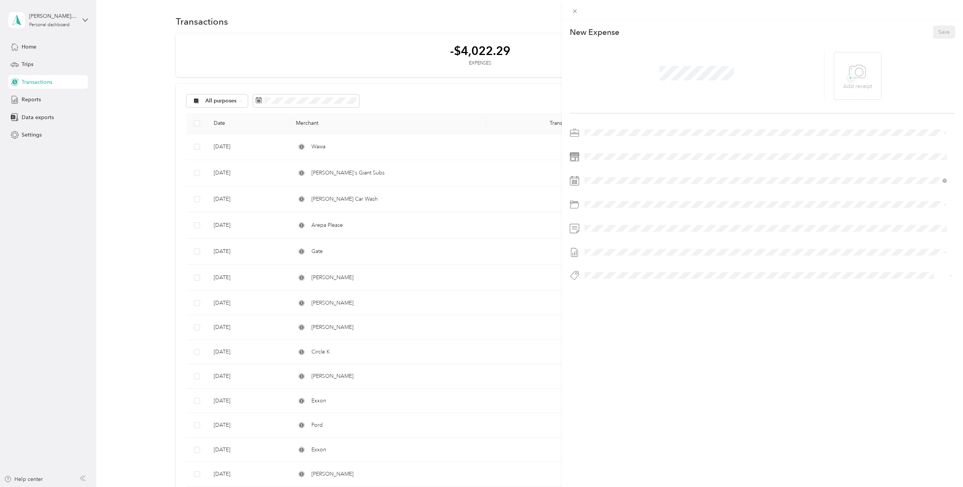
click at [688, 80] on span at bounding box center [697, 73] width 80 height 20
click at [848, 75] on span "+" at bounding box center [851, 78] width 6 height 6
click at [602, 228] on div "[DATE]" at bounding box center [630, 223] width 96 height 14
click at [640, 262] on div "11" at bounding box center [640, 261] width 10 height 9
click at [623, 304] on div "Fuel 01-910" at bounding box center [775, 305] width 340 height 17
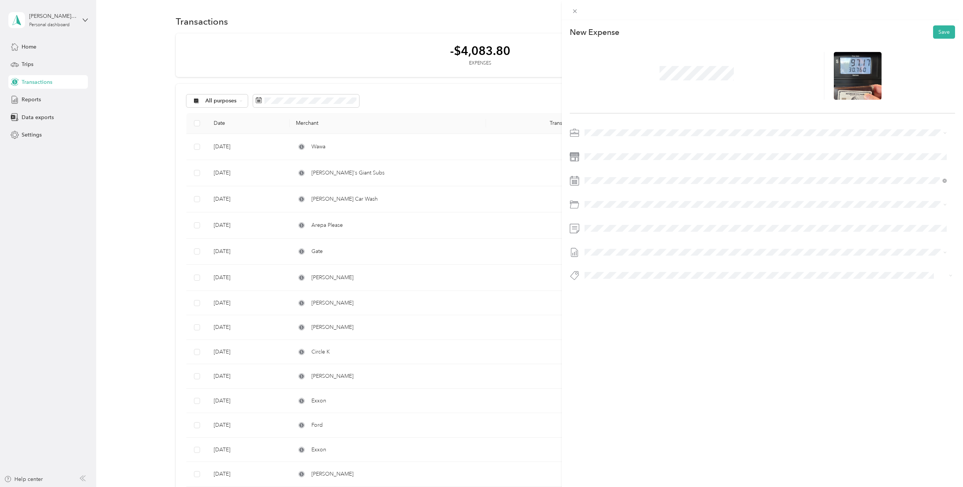
click at [608, 255] on span at bounding box center [768, 252] width 373 height 12
drag, startPoint x: 610, startPoint y: 280, endPoint x: 625, endPoint y: 189, distance: 91.8
click at [615, 175] on span at bounding box center [768, 180] width 373 height 12
click at [587, 177] on div at bounding box center [762, 180] width 385 height 12
click at [606, 224] on icon at bounding box center [604, 223] width 8 height 8
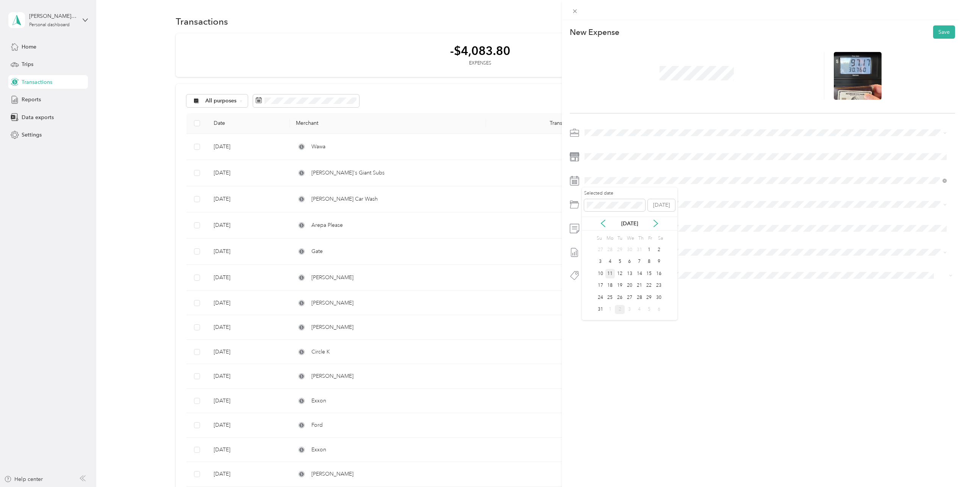
click at [613, 274] on div "11" at bounding box center [611, 273] width 10 height 9
click at [608, 283] on div at bounding box center [762, 278] width 385 height 16
click at [607, 276] on span "[DATE] - [DATE]" at bounding box center [604, 277] width 38 height 8
click at [623, 331] on span "Bent Construction" at bounding box center [612, 331] width 38 height 7
drag, startPoint x: 656, startPoint y: 335, endPoint x: 659, endPoint y: 327, distance: 8.5
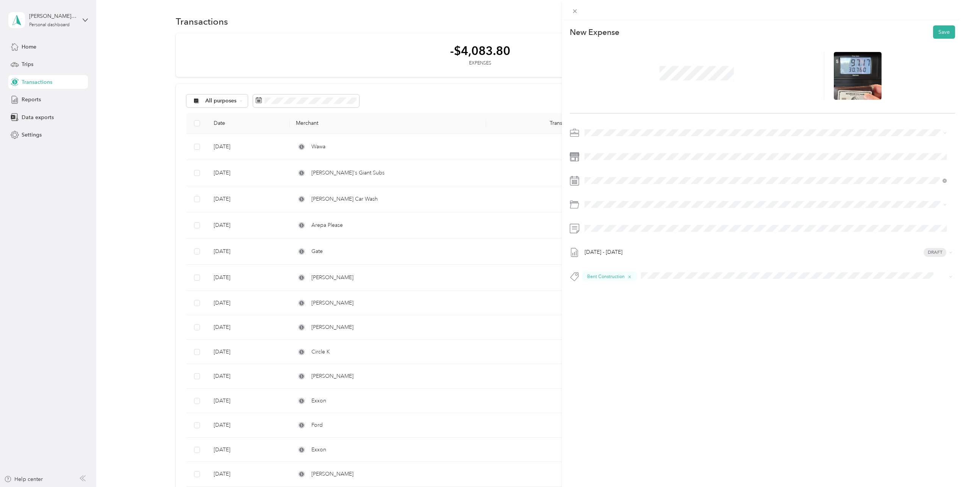
click at [656, 334] on div "This expense cannot be edited because it is either under review, approved, or p…" at bounding box center [762, 263] width 401 height 487
click at [933, 32] on button "Save" at bounding box center [944, 31] width 22 height 13
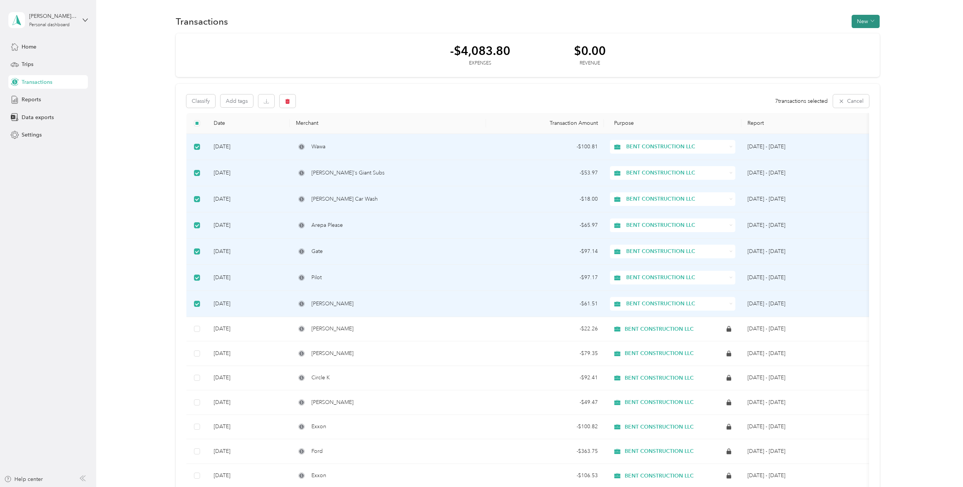
click at [872, 23] on span "button" at bounding box center [873, 21] width 4 height 6
click at [37, 100] on span "Reports" at bounding box center [31, 100] width 19 height 8
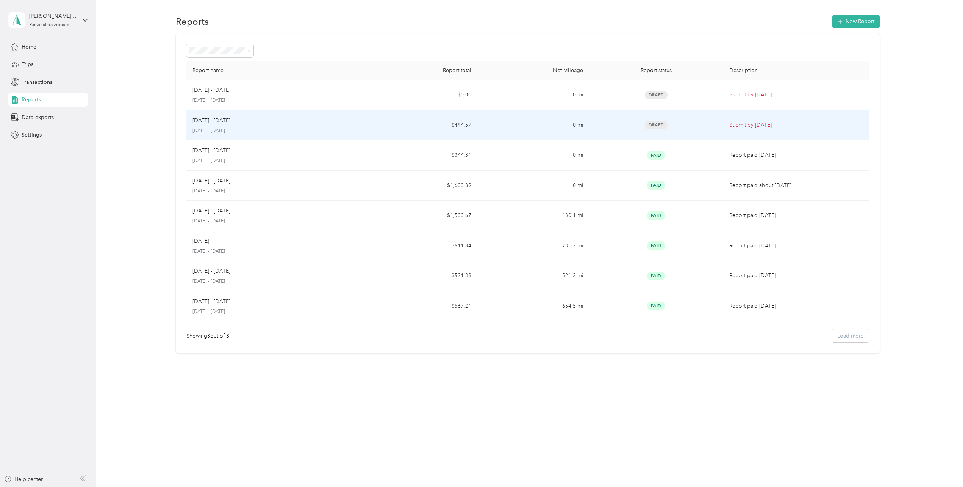
click at [278, 130] on p "[DATE] - [DATE]" at bounding box center [276, 130] width 167 height 7
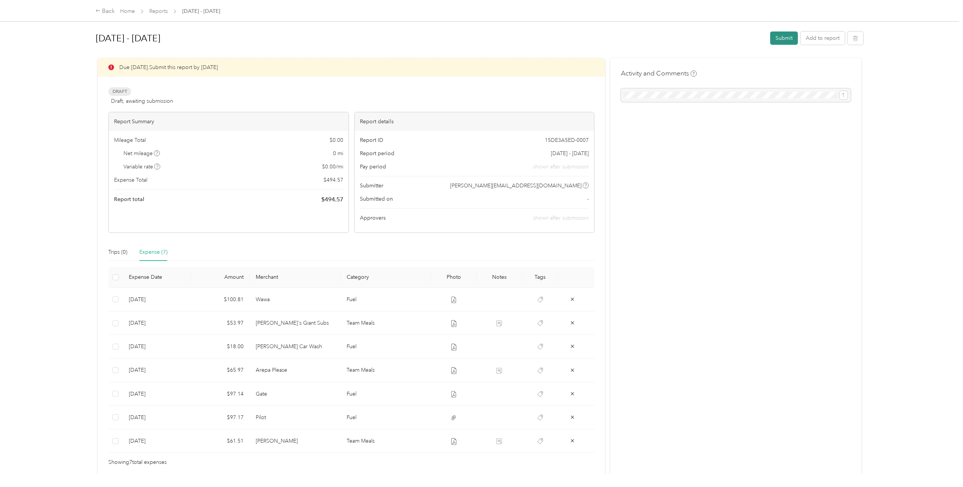
click at [780, 39] on button "Submit" at bounding box center [784, 37] width 28 height 13
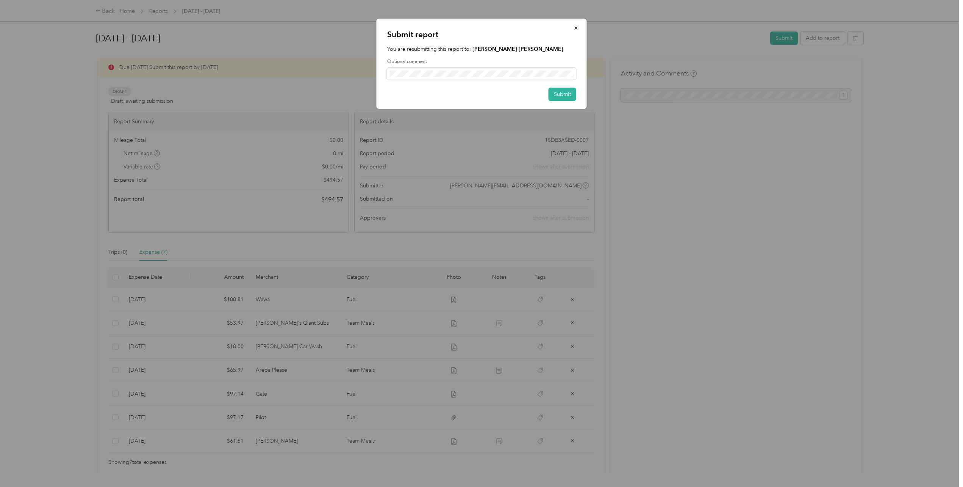
click at [473, 81] on div "Submit report You are resubmitting this report to: [PERSON_NAME] [PERSON_NAME] …" at bounding box center [482, 64] width 210 height 90
click at [559, 100] on button "Submit" at bounding box center [563, 94] width 28 height 13
